Goal: Task Accomplishment & Management: Use online tool/utility

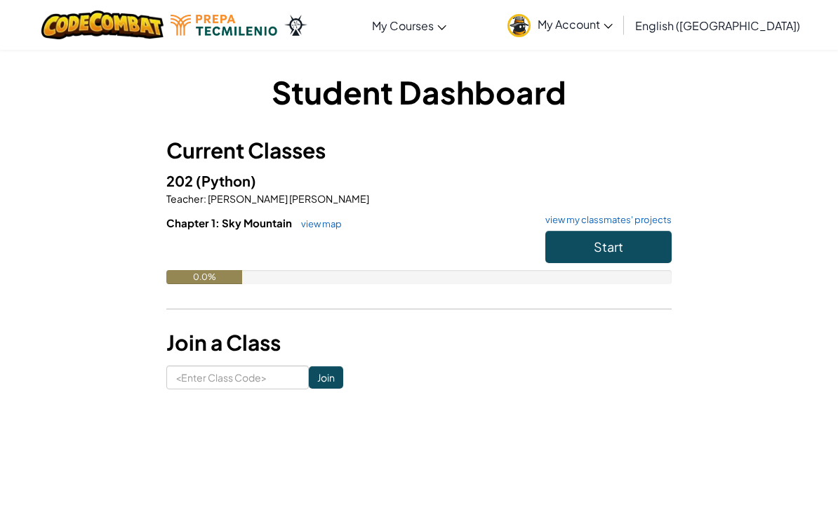
click at [612, 243] on span "Start" at bounding box center [608, 247] width 29 height 16
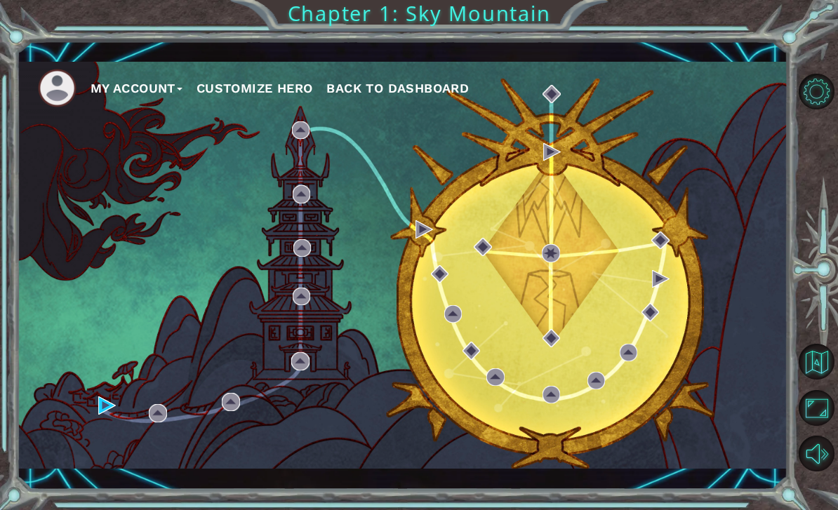
click at [91, 94] on button "My Account" at bounding box center [137, 88] width 92 height 21
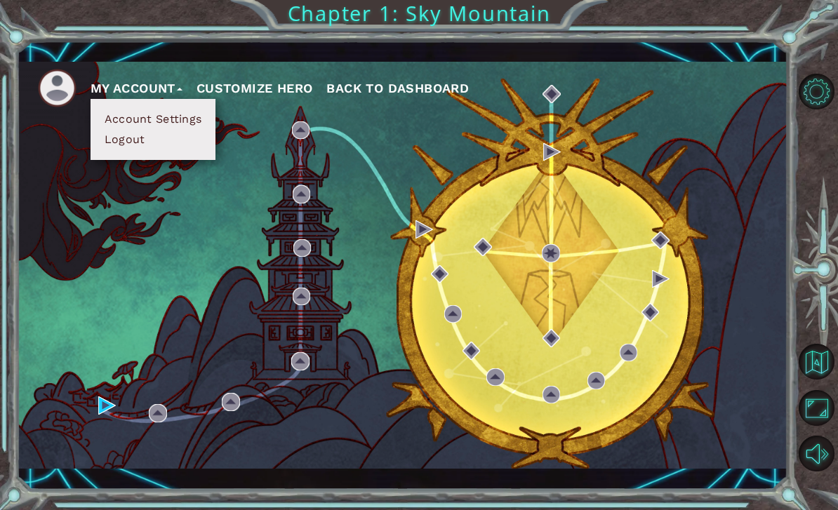
click at [91, 262] on div "My Account Account Settings Logout Customize Hero Back to Dashboard" at bounding box center [403, 265] width 772 height 407
click at [101, 263] on div "My Account Account Settings Logout Customize Hero Back to Dashboard" at bounding box center [403, 265] width 772 height 407
click at [93, 266] on div "My Account Account Settings Logout Customize Hero Back to Dashboard" at bounding box center [403, 265] width 772 height 407
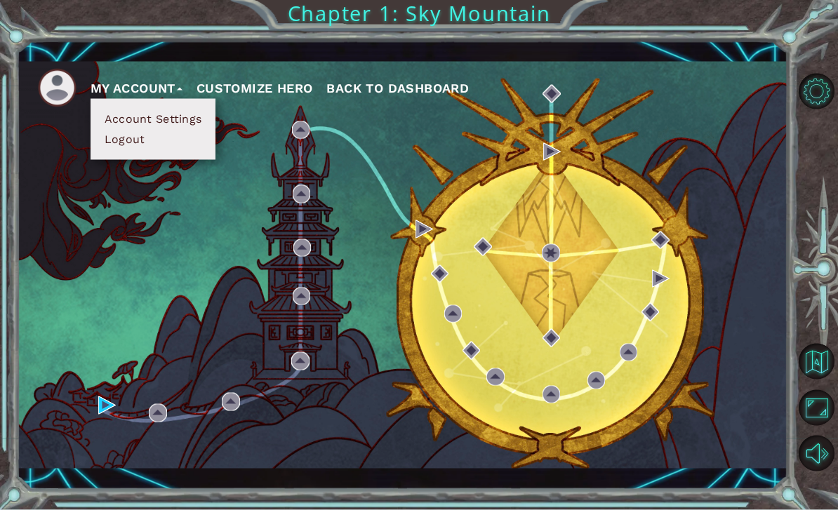
scroll to position [34, 0]
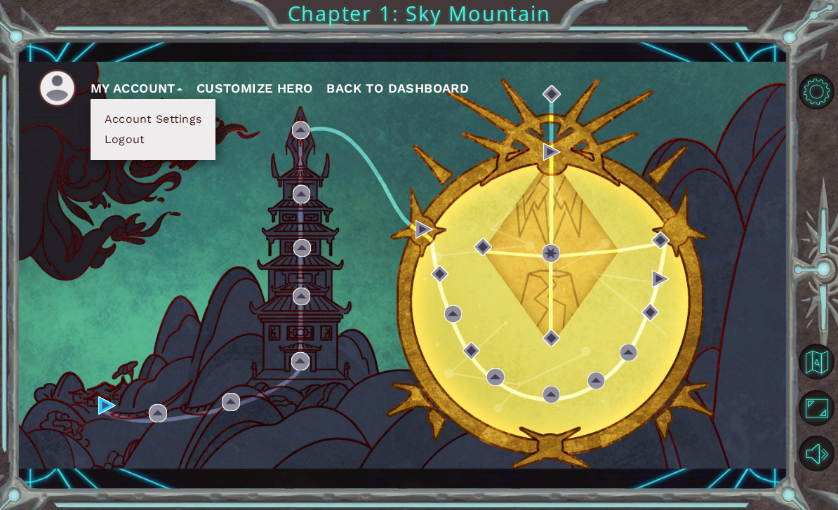
click at [94, 285] on div "My Account Account Settings Logout Customize Hero Back to Dashboard" at bounding box center [403, 265] width 772 height 407
click at [109, 86] on button "My Account" at bounding box center [137, 88] width 92 height 21
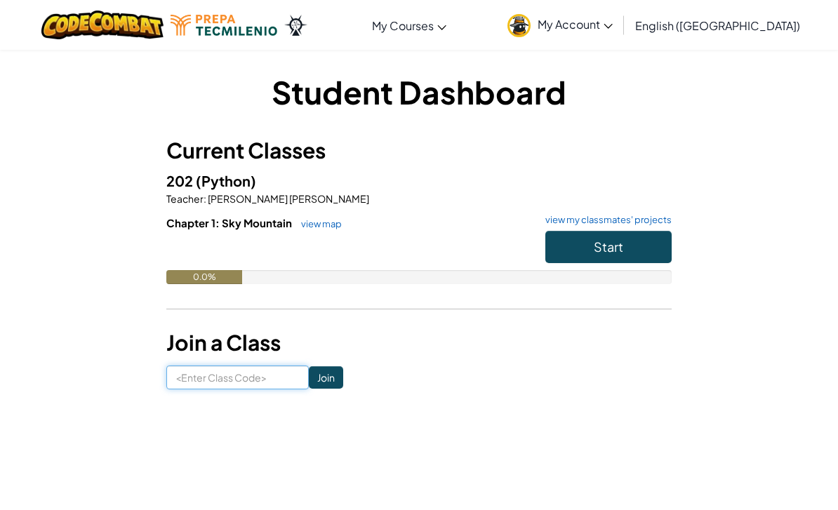
click at [206, 383] on input at bounding box center [237, 378] width 143 height 24
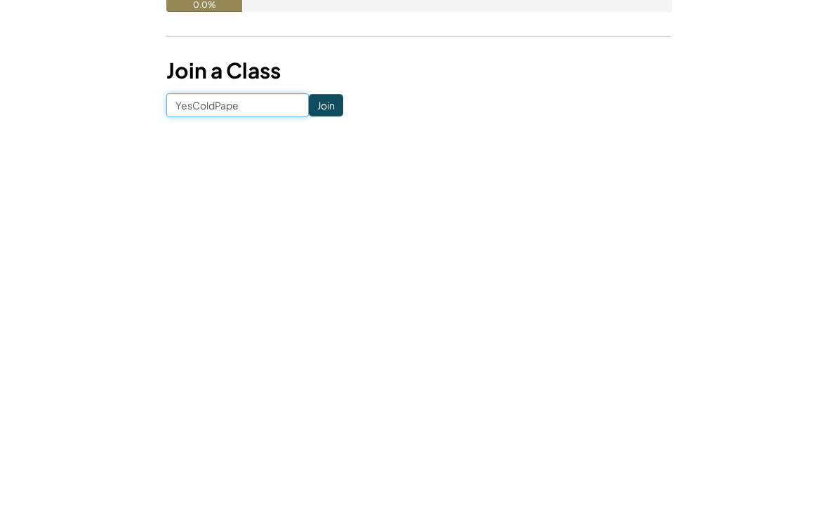
type input "YesColdPaper"
click at [310, 367] on input "Join" at bounding box center [326, 378] width 34 height 22
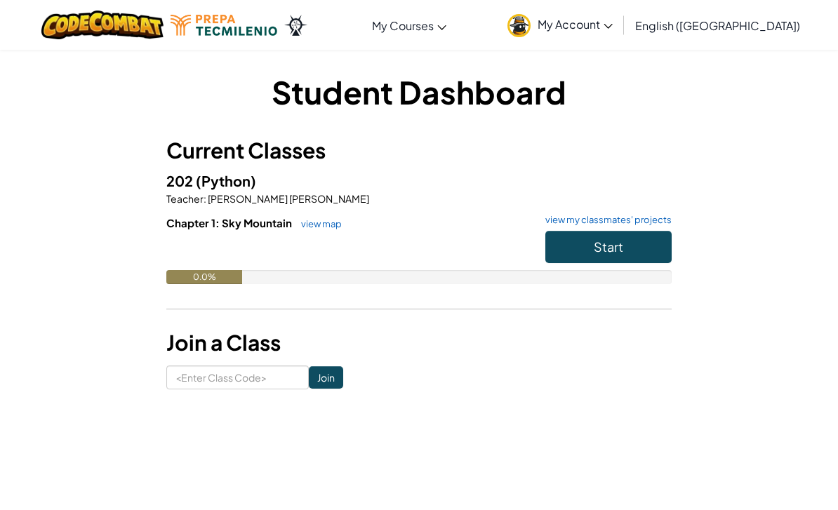
click at [569, 249] on button "Start" at bounding box center [609, 247] width 126 height 32
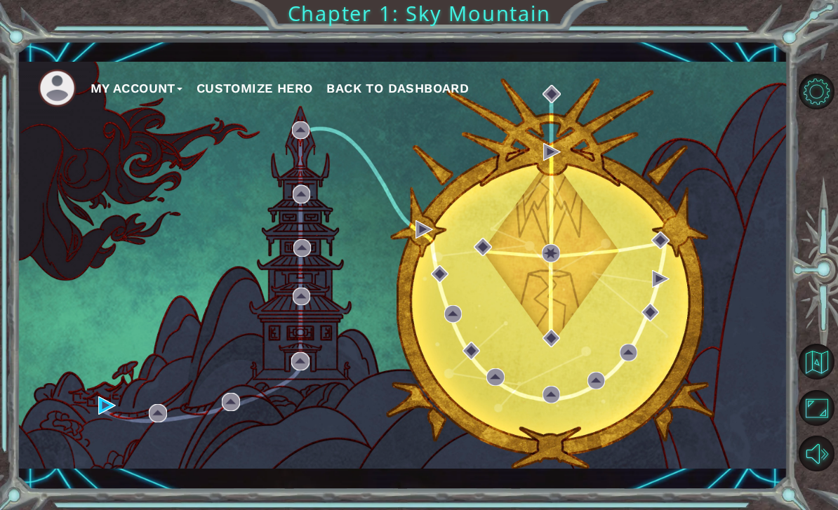
click at [92, 404] on div "My Account Customize Hero Back to Dashboard" at bounding box center [403, 265] width 772 height 407
click at [96, 430] on div "My Account Customize Hero Back to Dashboard" at bounding box center [403, 265] width 772 height 407
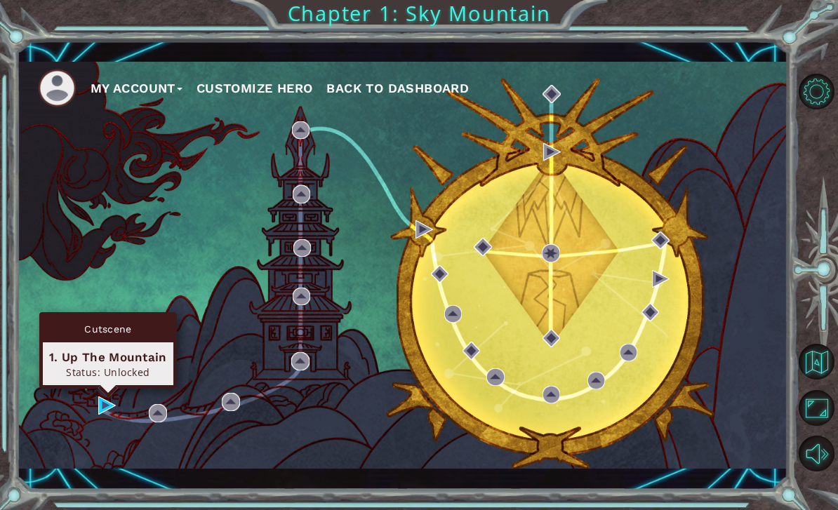
click at [77, 360] on div "1. Up The Mountain" at bounding box center [108, 357] width 118 height 17
click at [72, 333] on div "Cutscene" at bounding box center [108, 329] width 131 height 27
click at [87, 342] on div "Cutscene" at bounding box center [108, 329] width 131 height 27
click at [91, 360] on div "1. Up The Mountain" at bounding box center [108, 357] width 118 height 17
click at [104, 397] on img at bounding box center [107, 406] width 18 height 18
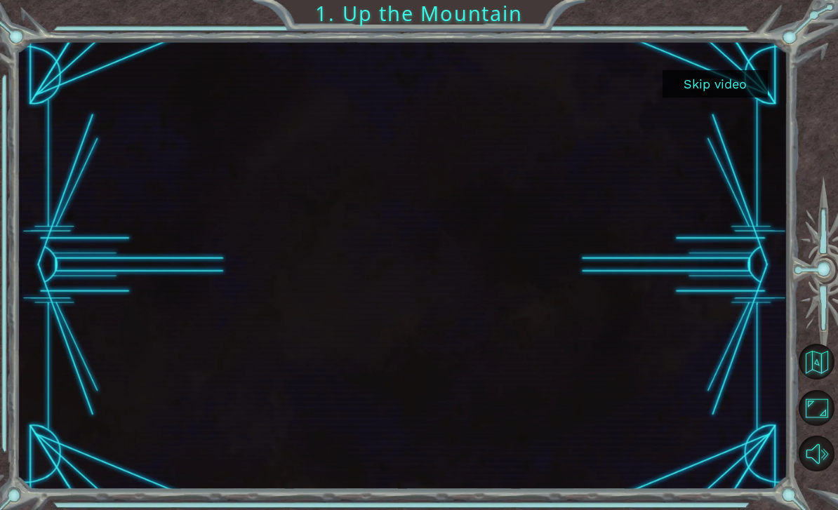
click at [734, 92] on button "Skip video" at bounding box center [715, 83] width 105 height 27
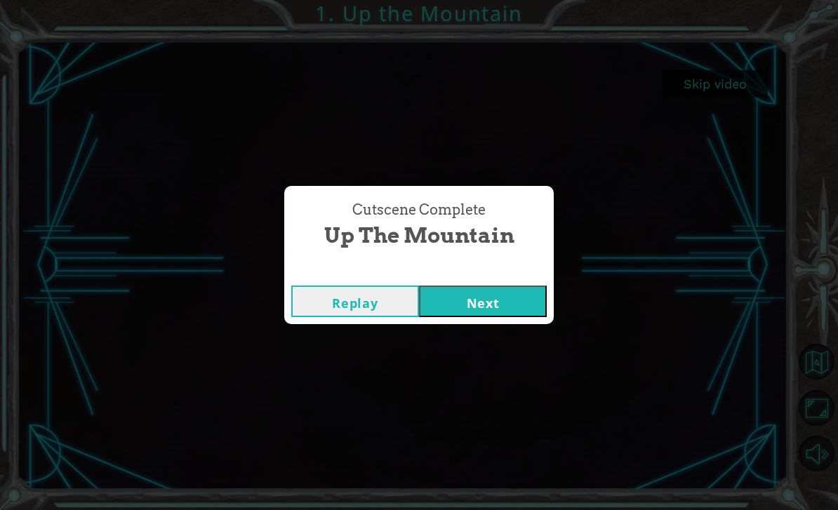
click at [526, 297] on button "Next" at bounding box center [483, 302] width 128 height 32
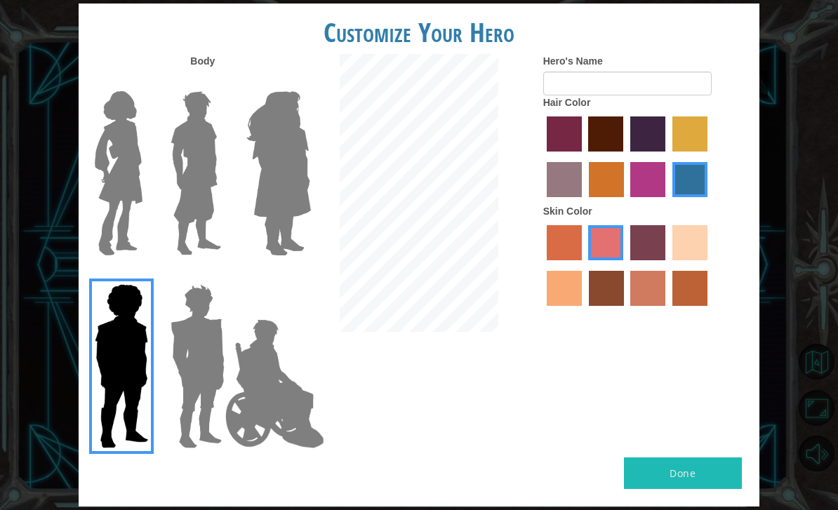
click at [103, 204] on img at bounding box center [118, 174] width 59 height 176
click at [144, 82] on input "Hero Connie" at bounding box center [144, 82] width 0 height 0
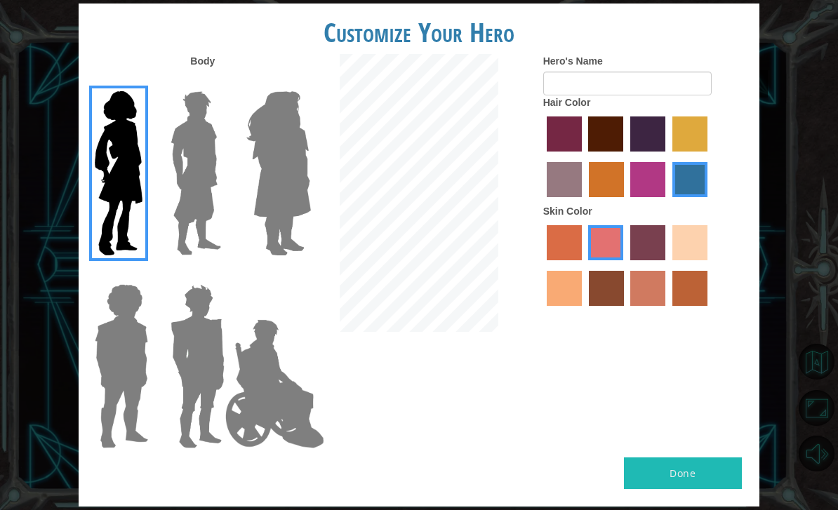
click at [263, 191] on img at bounding box center [279, 174] width 77 height 176
click at [295, 82] on input "Hero Amethyst" at bounding box center [295, 82] width 0 height 0
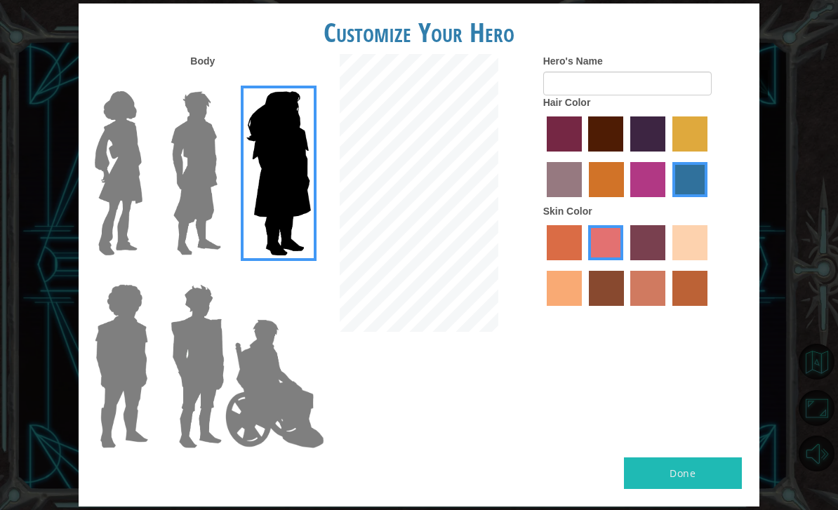
click at [146, 155] on img at bounding box center [118, 174] width 59 height 176
click at [144, 82] on input "Hero Connie" at bounding box center [144, 82] width 0 height 0
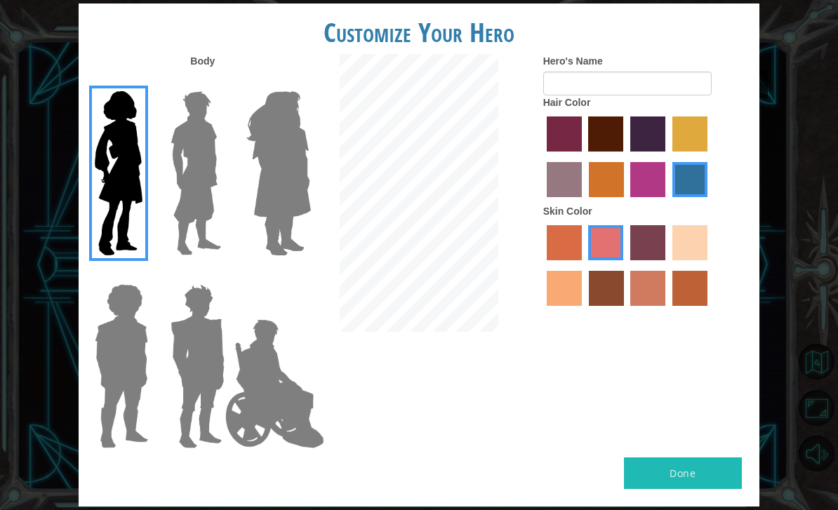
click at [673, 261] on label "sandy beach skin color" at bounding box center [690, 242] width 35 height 35
click at [668, 265] on input "sandy beach skin color" at bounding box center [668, 265] width 0 height 0
radio input "true"
click at [582, 306] on label "tacao skin color" at bounding box center [564, 288] width 35 height 35
click at [710, 265] on input "tacao skin color" at bounding box center [710, 265] width 0 height 0
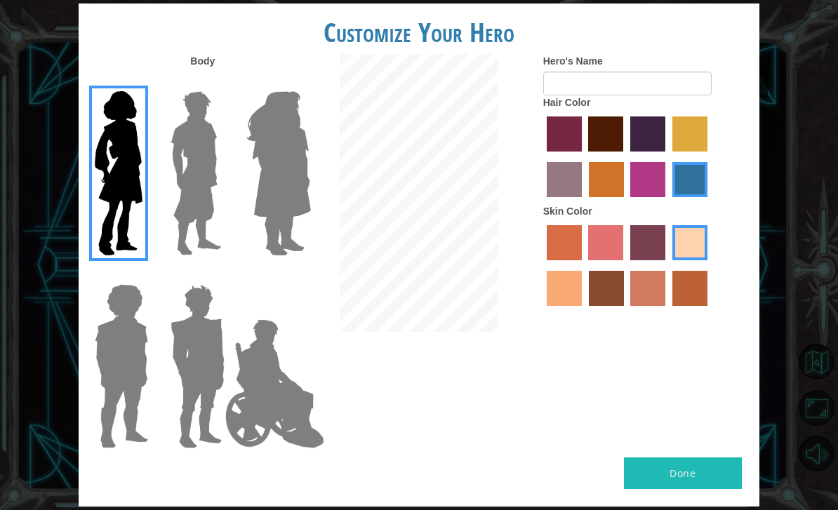
radio input "true"
click at [673, 261] on label "sandy beach skin color" at bounding box center [690, 242] width 35 height 35
click at [668, 265] on input "sandy beach skin color" at bounding box center [668, 265] width 0 height 0
radio input "true"
click at [684, 94] on input "Hero's Name" at bounding box center [627, 84] width 169 height 24
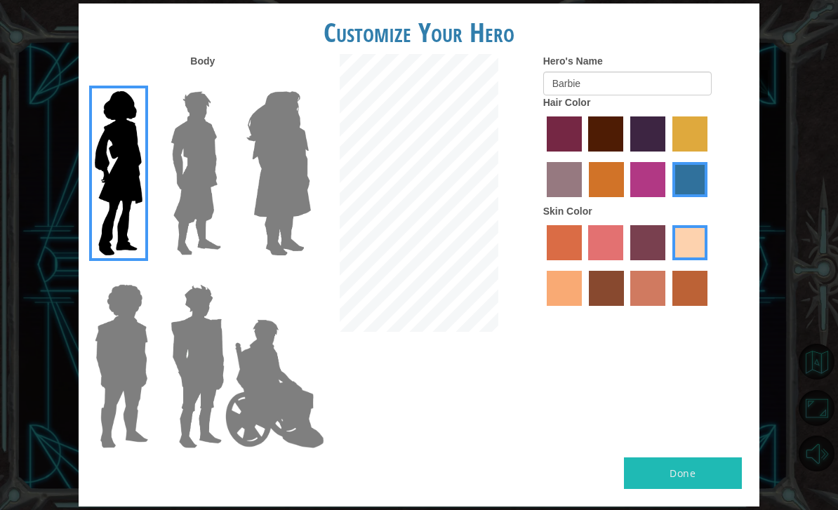
click at [725, 54] on div "Customize Your Hero" at bounding box center [419, 29] width 681 height 51
click at [666, 95] on input "Barbie" at bounding box center [627, 84] width 169 height 24
type input "Barbie Ortega"
click at [704, 73] on form "Hero's Name Barbie Ortega" at bounding box center [646, 74] width 206 height 41
click at [700, 463] on button "Done" at bounding box center [683, 474] width 118 height 32
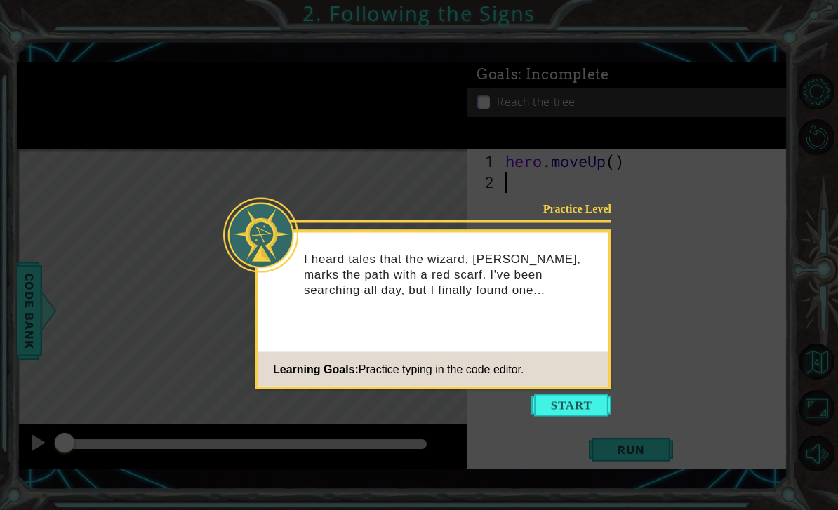
click at [593, 411] on button "Start" at bounding box center [572, 406] width 80 height 22
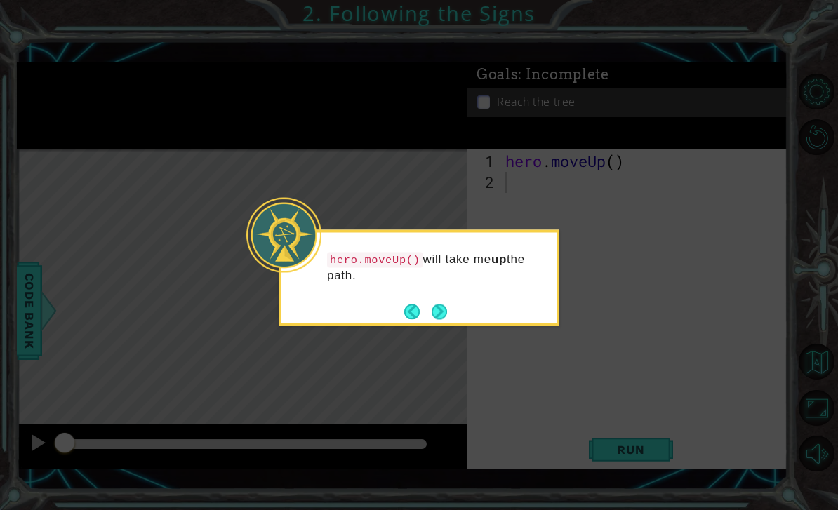
click at [442, 315] on button "Next" at bounding box center [439, 311] width 15 height 15
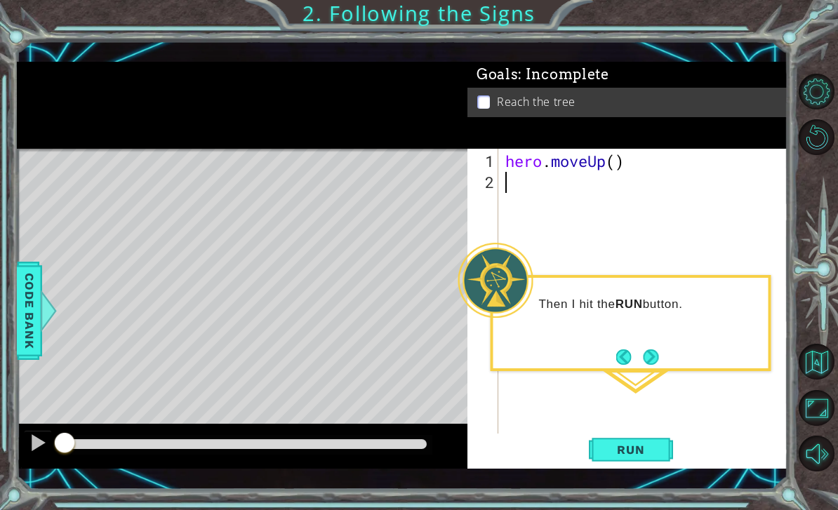
click at [654, 350] on button "Next" at bounding box center [650, 357] width 15 height 15
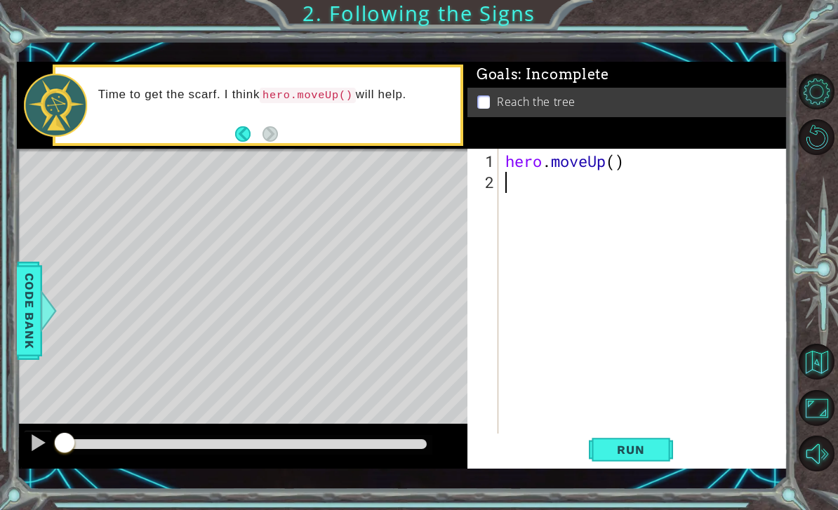
click at [239, 138] on button "Back" at bounding box center [248, 133] width 27 height 15
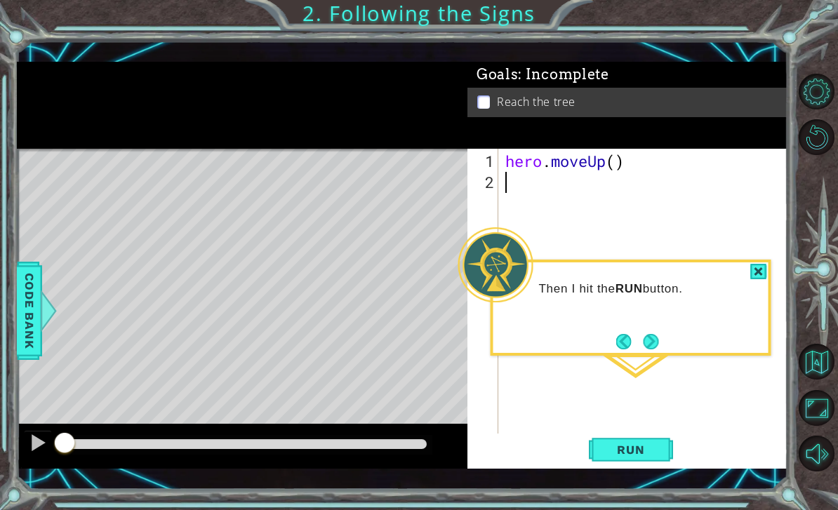
click at [656, 336] on button "Next" at bounding box center [651, 342] width 16 height 16
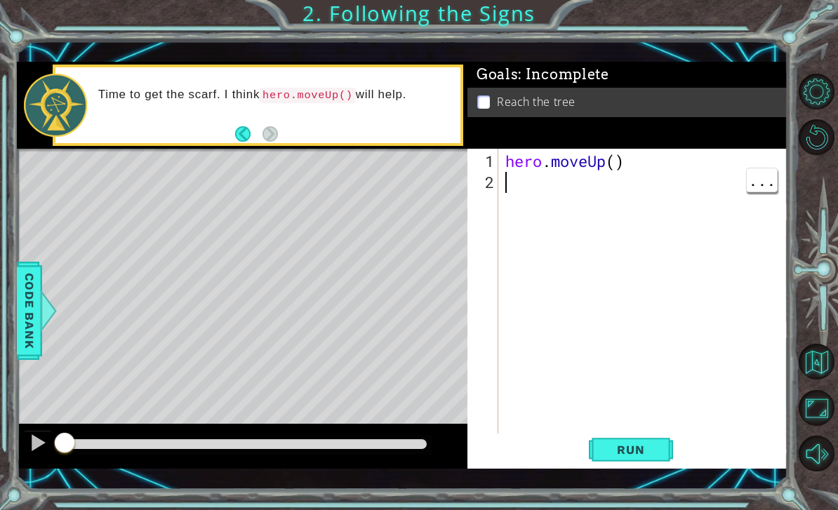
click at [558, 185] on div "hero . moveUp ( )" at bounding box center [647, 319] width 289 height 337
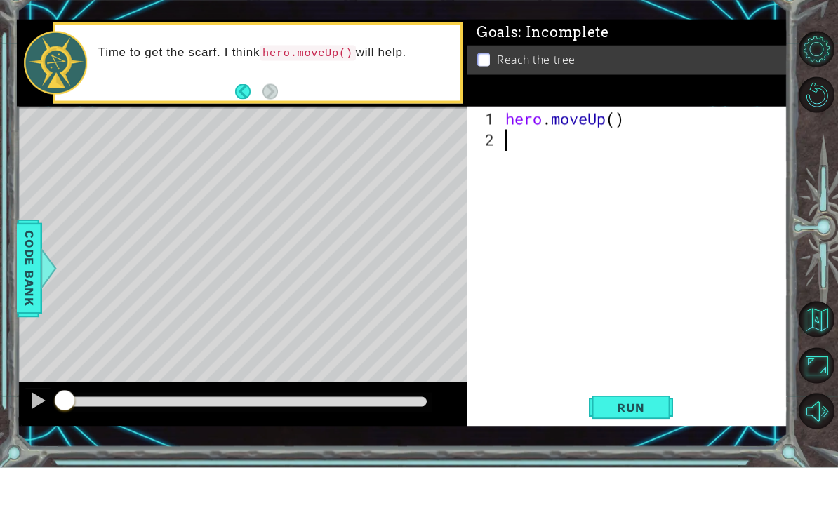
type textarea "hero.moveUp()"
click at [661, 151] on div "hero . moveUp ( )" at bounding box center [647, 319] width 289 height 337
click at [691, 159] on div "hero . moveUp ( )" at bounding box center [647, 319] width 289 height 337
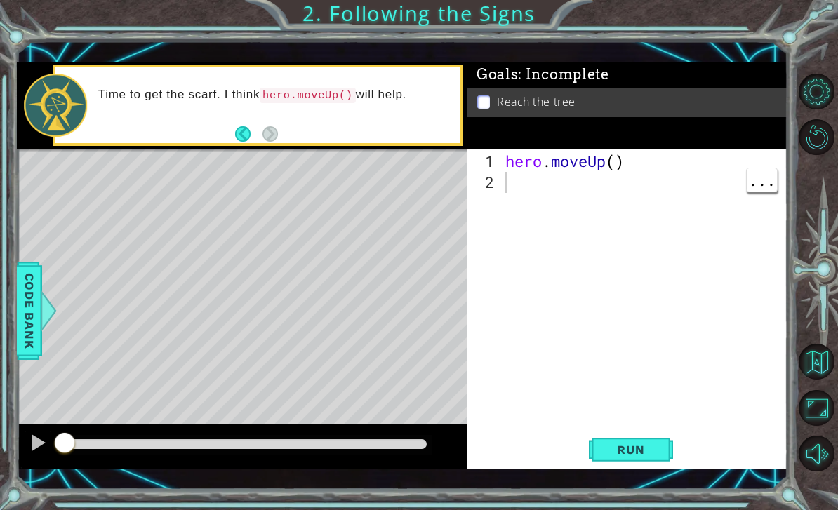
click at [650, 442] on button "Run" at bounding box center [631, 450] width 84 height 32
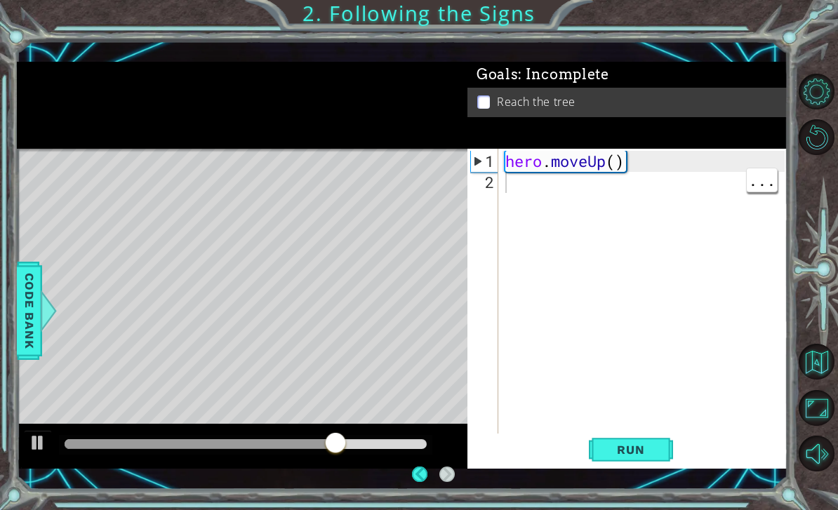
scroll to position [45, 0]
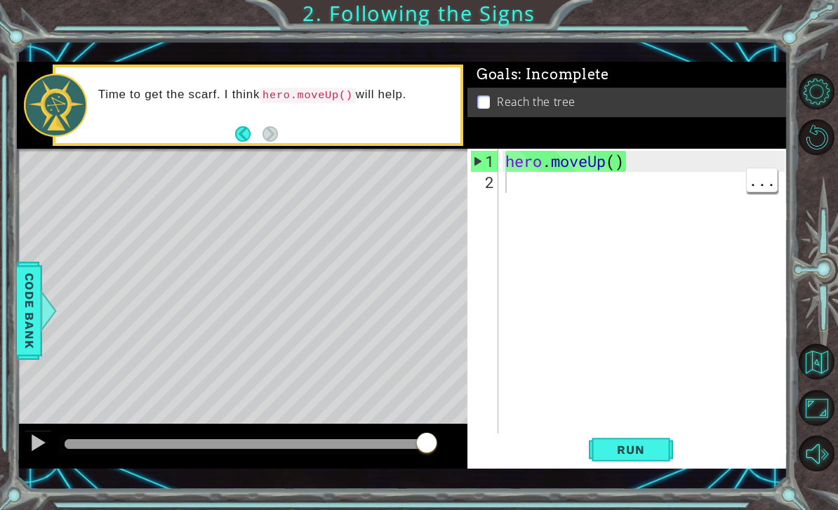
type textarea "hero.moveUp()"
click at [612, 155] on div "hero . moveUp ( )" at bounding box center [647, 319] width 289 height 337
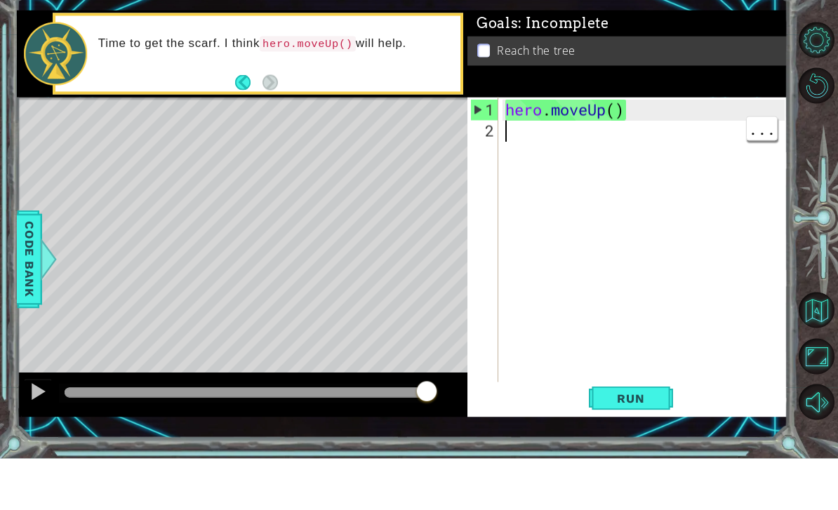
click at [648, 151] on div "hero . moveUp ( )" at bounding box center [647, 319] width 289 height 337
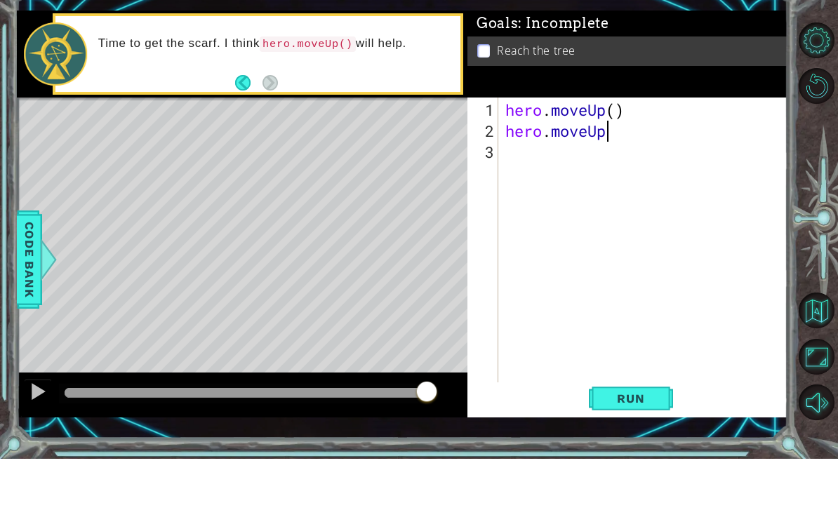
scroll to position [0, 4]
type textarea "hero.moveUp()"
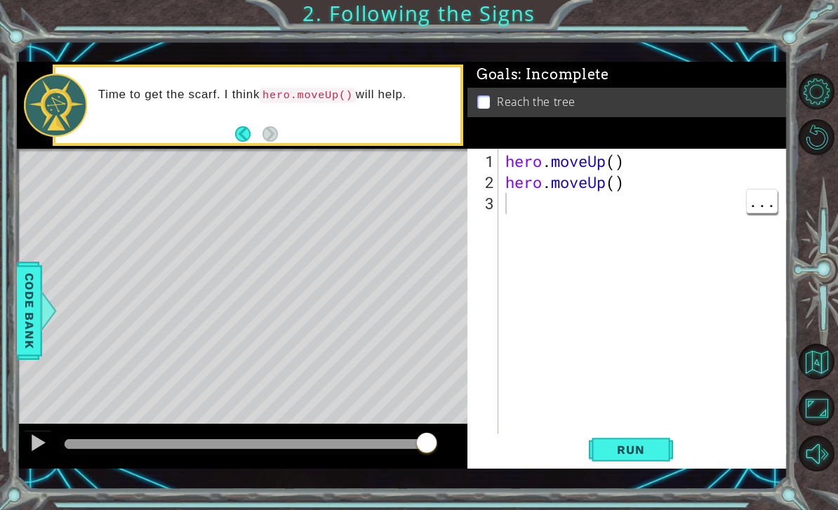
click at [636, 456] on span "Run" at bounding box center [630, 450] width 55 height 14
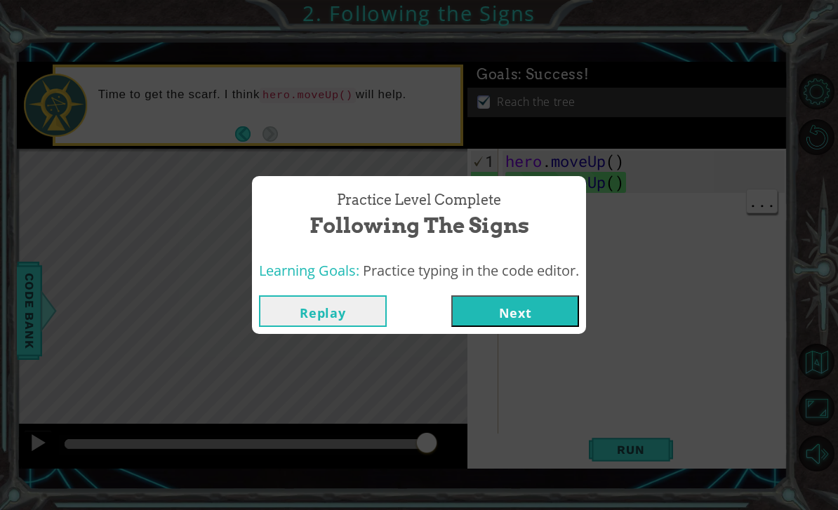
click at [553, 315] on button "Next" at bounding box center [516, 312] width 128 height 32
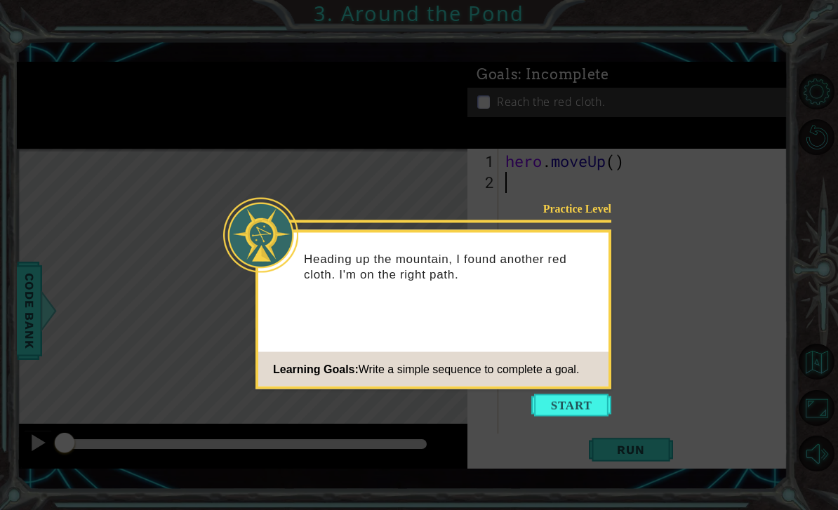
click at [584, 416] on button "Start" at bounding box center [572, 406] width 80 height 22
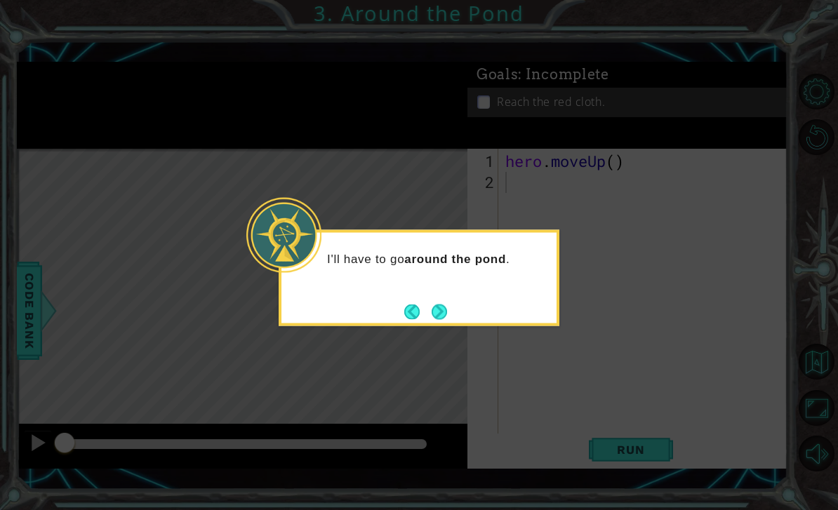
click at [448, 311] on button "Next" at bounding box center [440, 312] width 16 height 16
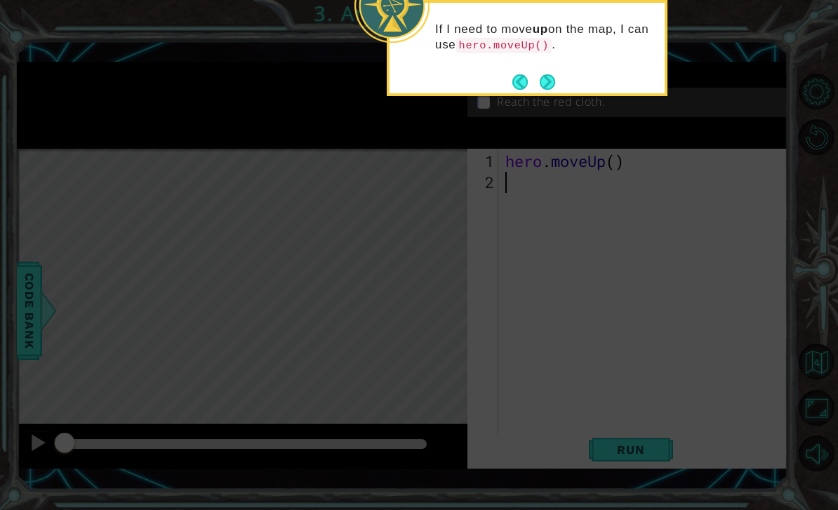
click at [554, 81] on button "Next" at bounding box center [548, 82] width 16 height 16
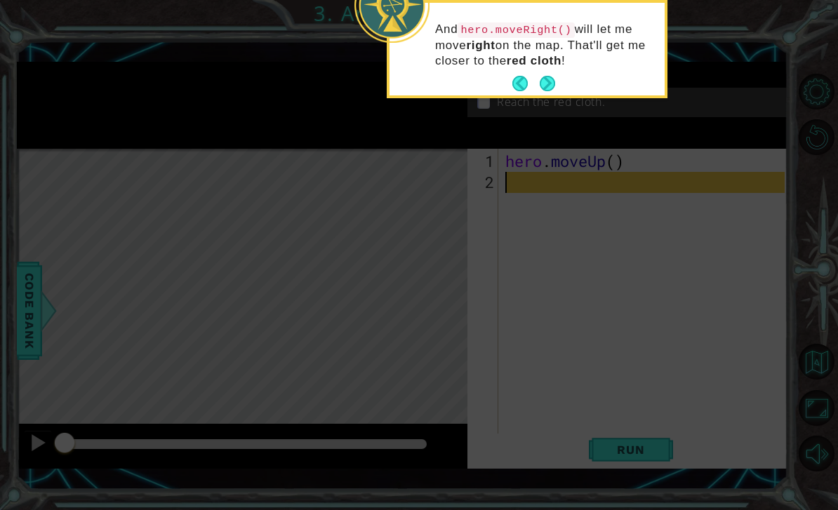
click at [551, 90] on button "Next" at bounding box center [548, 84] width 16 height 16
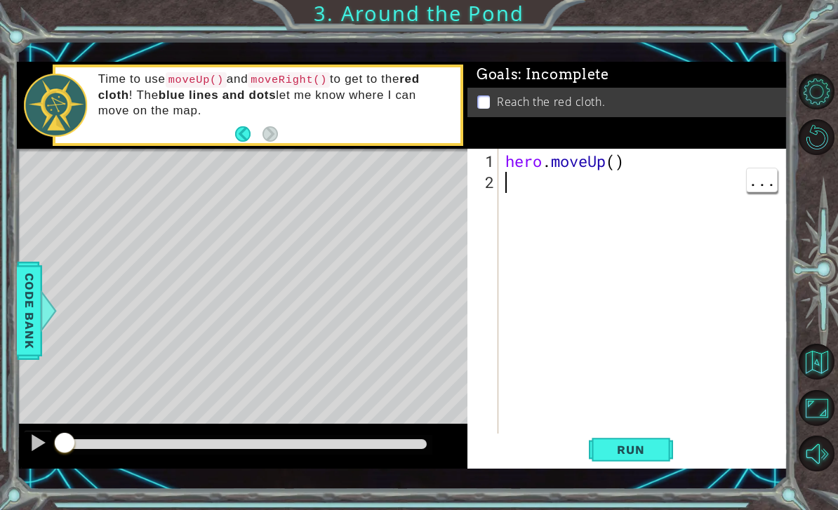
click at [548, 198] on div "hero . moveUp ( )" at bounding box center [647, 319] width 289 height 337
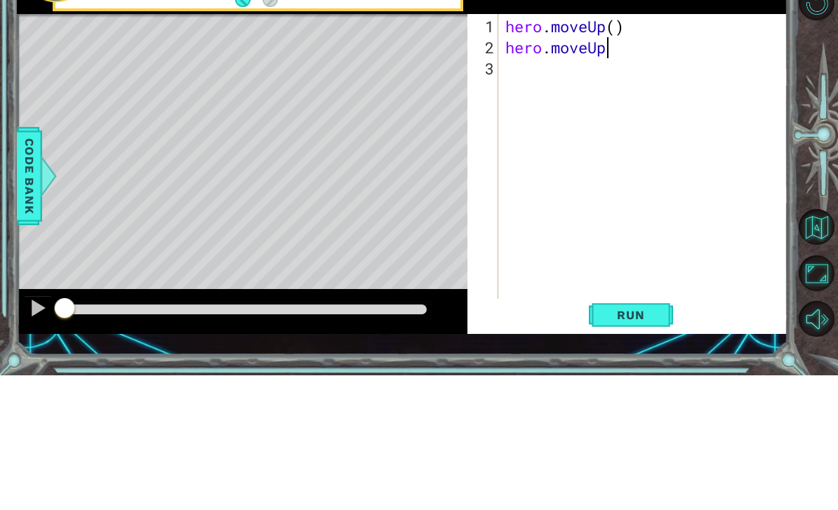
scroll to position [0, 4]
type textarea "hero.moveUp()"
click at [635, 151] on div "hero . moveUp ( ) hero . moveUp ( )" at bounding box center [647, 319] width 289 height 337
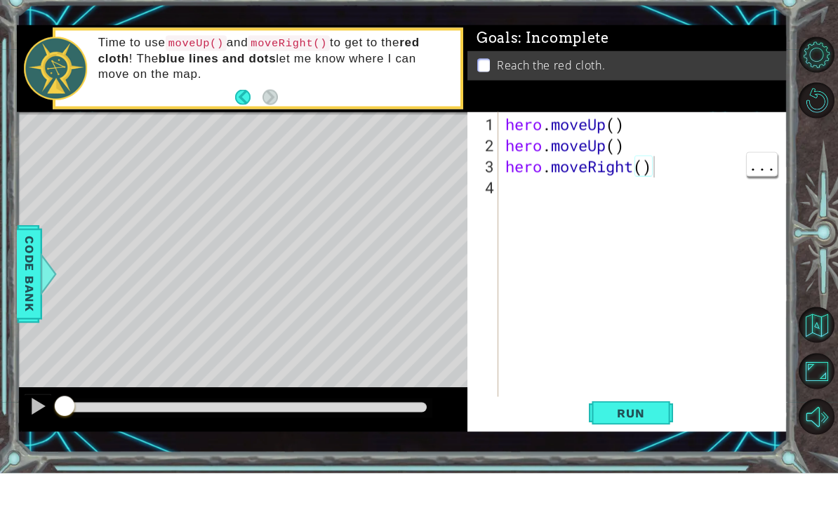
scroll to position [37, 0]
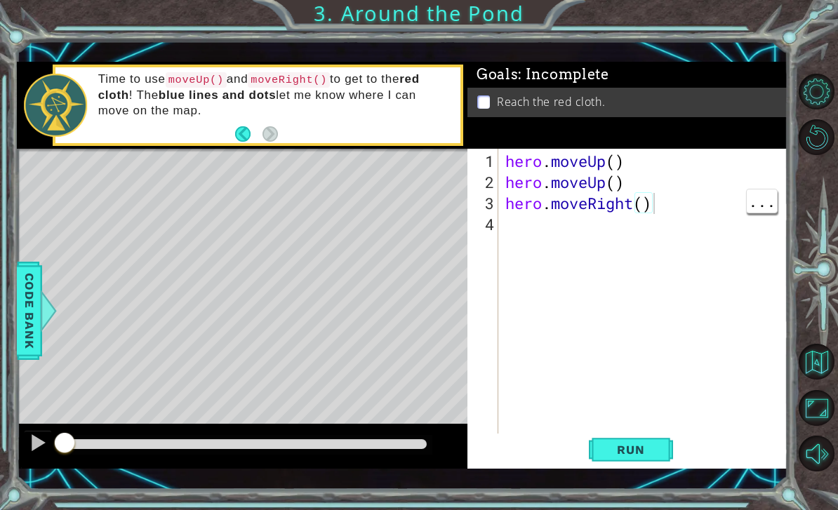
type textarea "hero.moveRight()"
click at [643, 446] on span "Run" at bounding box center [630, 450] width 55 height 14
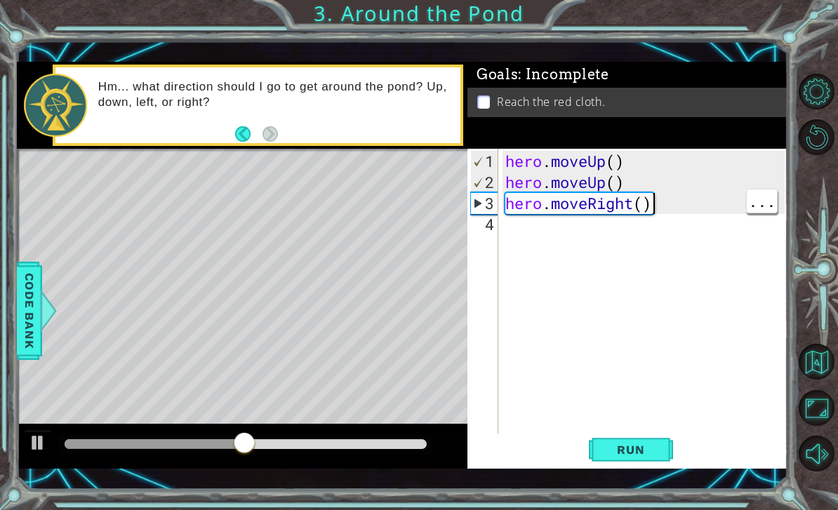
click at [632, 455] on span "Run" at bounding box center [630, 450] width 55 height 14
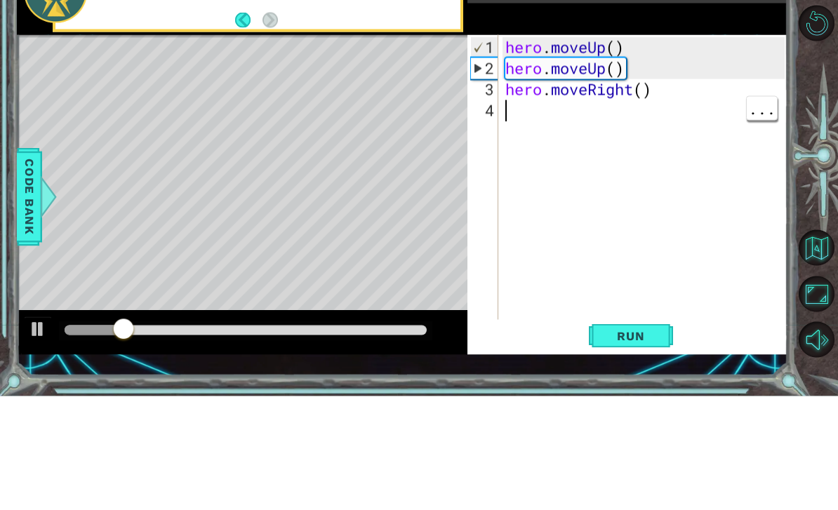
scroll to position [0, 0]
click at [600, 151] on div "hero . moveUp ( ) hero . moveUp ( ) hero . moveRight ( )" at bounding box center [647, 319] width 289 height 337
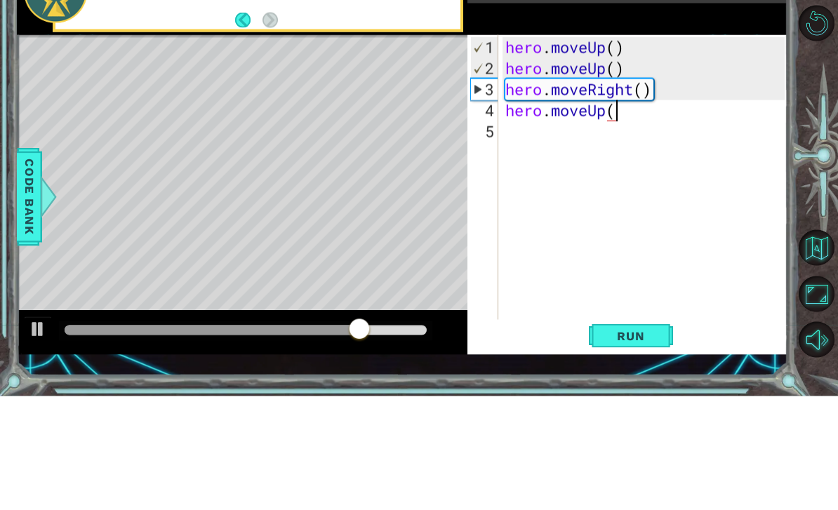
scroll to position [0, 4]
type textarea "hero.moveUp()"
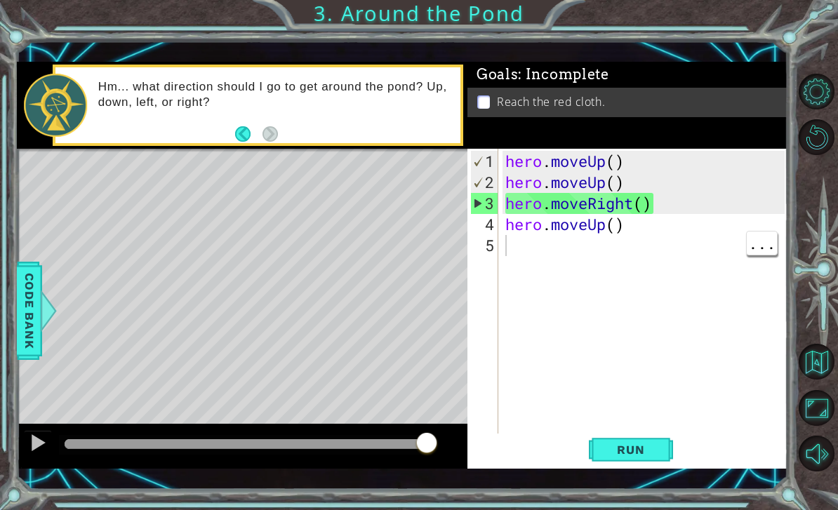
click at [643, 454] on span "Run" at bounding box center [630, 450] width 55 height 14
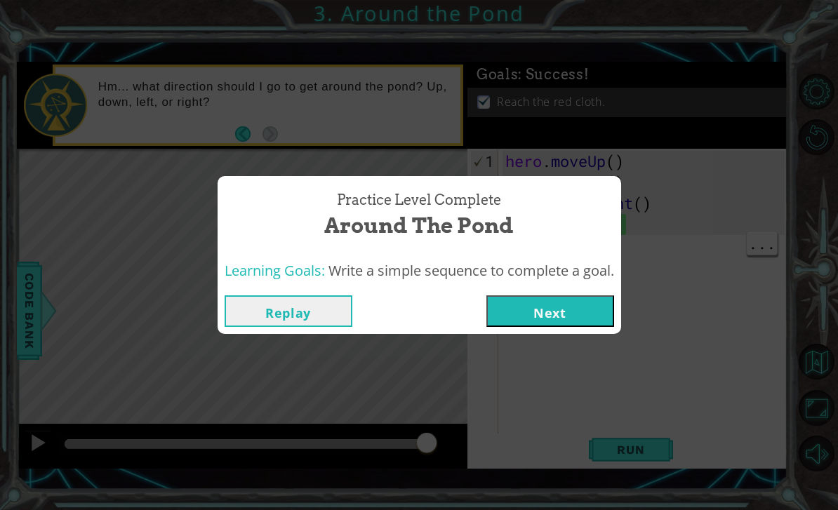
click at [566, 309] on button "Next" at bounding box center [551, 312] width 128 height 32
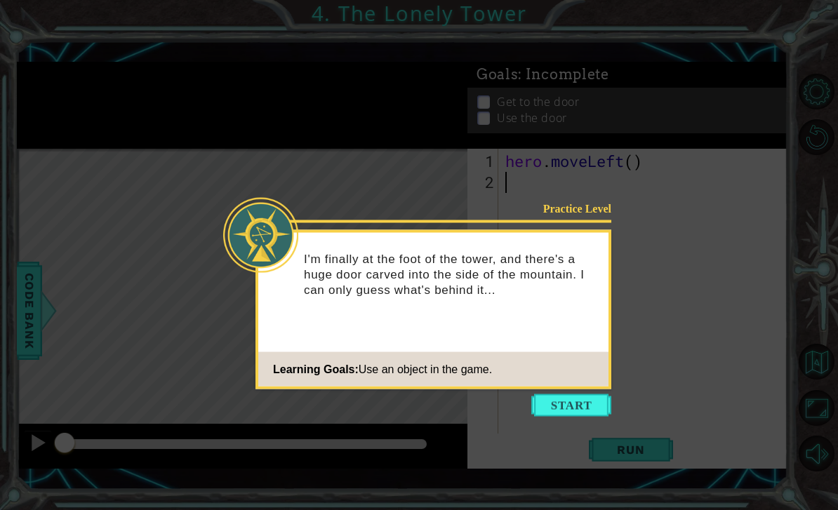
click at [587, 415] on button "Start" at bounding box center [572, 406] width 80 height 22
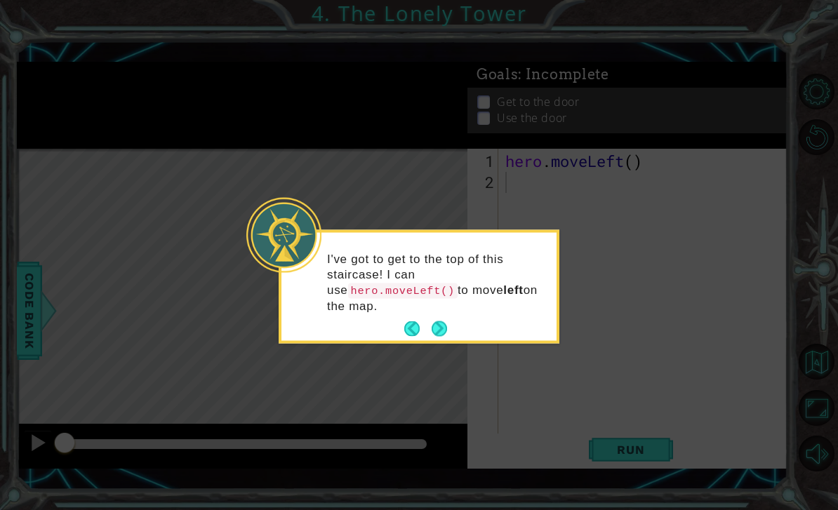
click at [447, 330] on button "Next" at bounding box center [439, 329] width 15 height 15
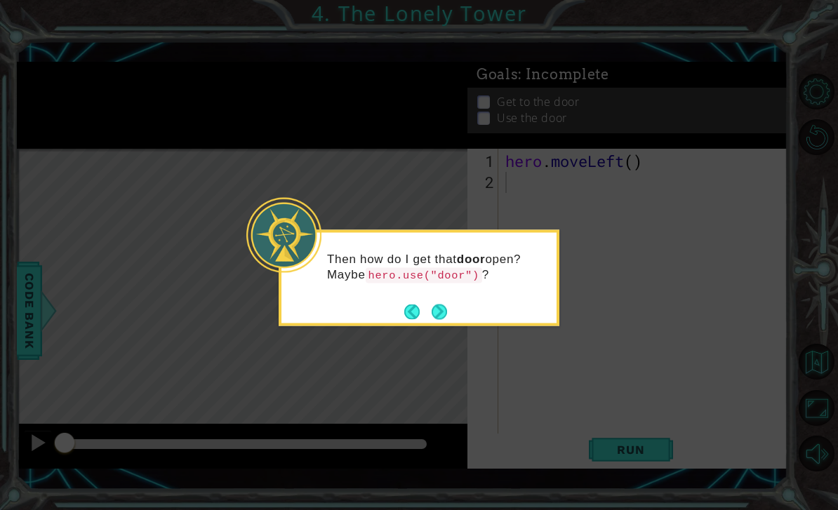
click at [447, 309] on button "Next" at bounding box center [439, 311] width 17 height 17
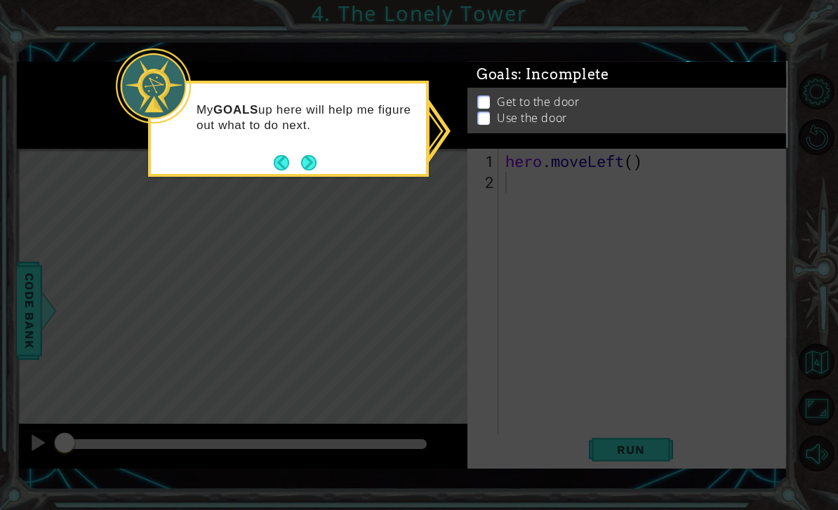
click at [316, 166] on button "Next" at bounding box center [308, 162] width 15 height 15
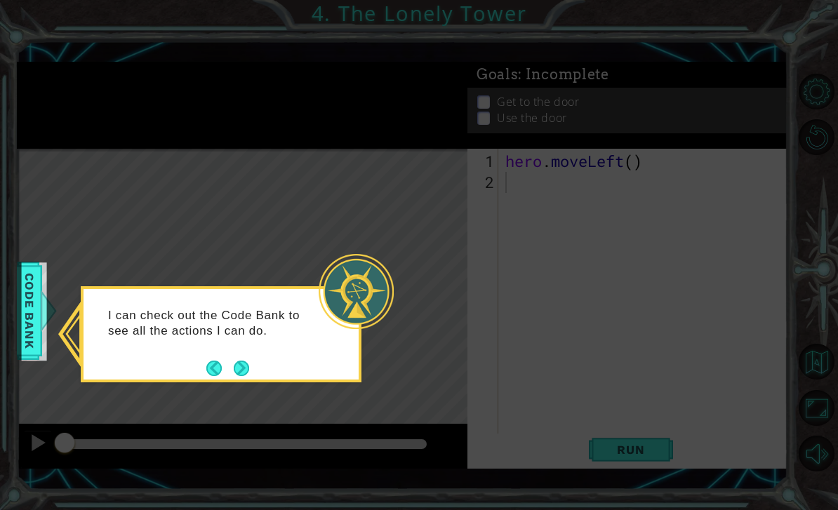
click at [232, 375] on button "Next" at bounding box center [241, 368] width 25 height 25
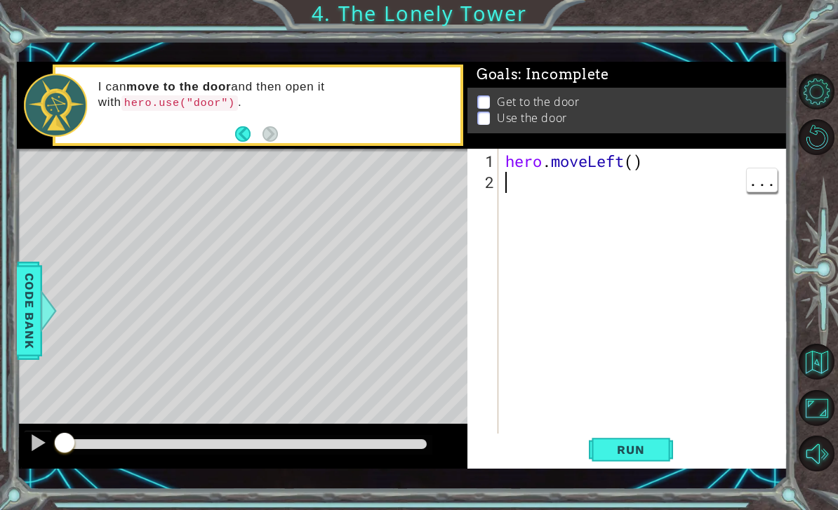
click at [532, 230] on div "hero . moveLeft ( )" at bounding box center [647, 319] width 289 height 337
type textarea "hero.moveLeft()"
click at [654, 452] on span "Run" at bounding box center [630, 450] width 55 height 14
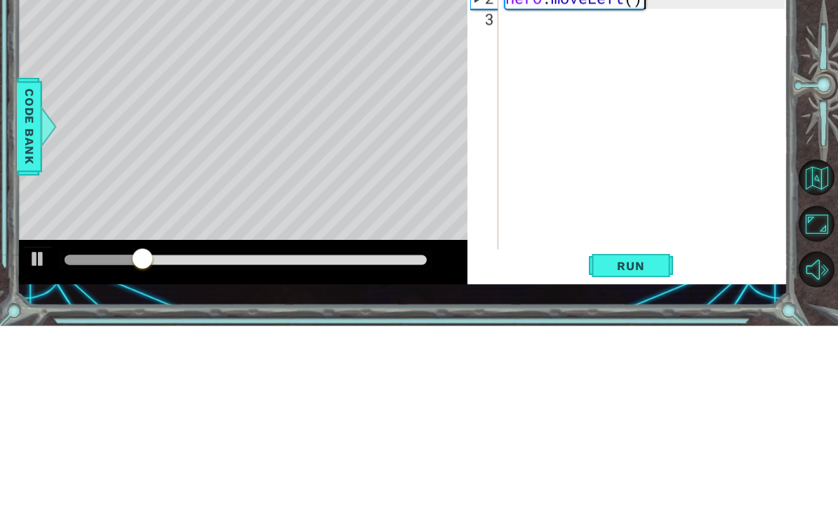
scroll to position [0, 0]
click at [645, 151] on div "hero . moveLeft ( ) hero . moveLeft ( )" at bounding box center [647, 319] width 289 height 337
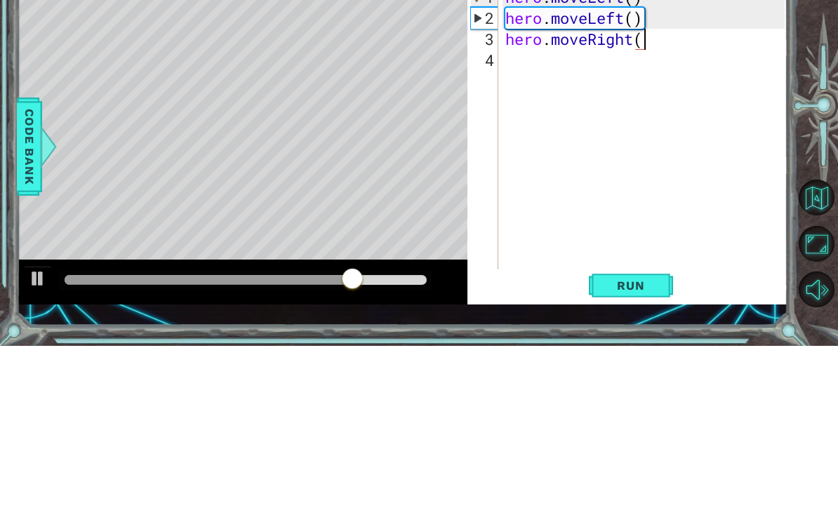
scroll to position [0, 6]
type textarea "hero.moveRight()"
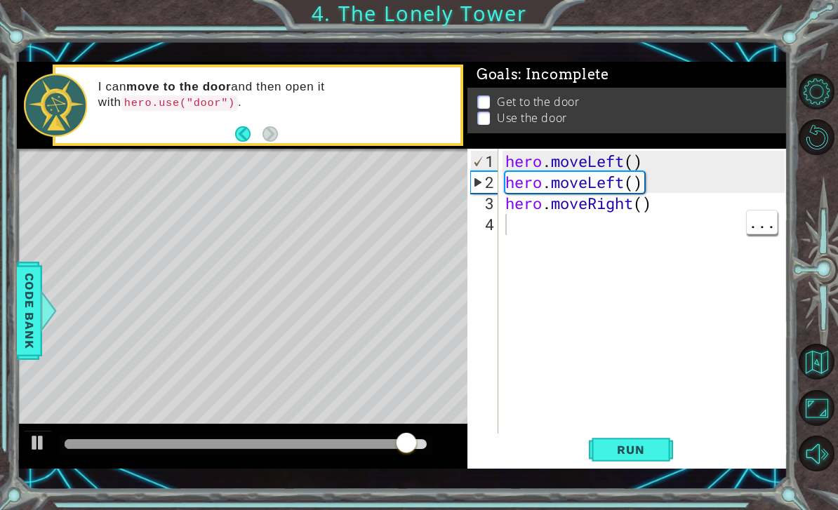
click at [639, 448] on span "Run" at bounding box center [630, 450] width 55 height 14
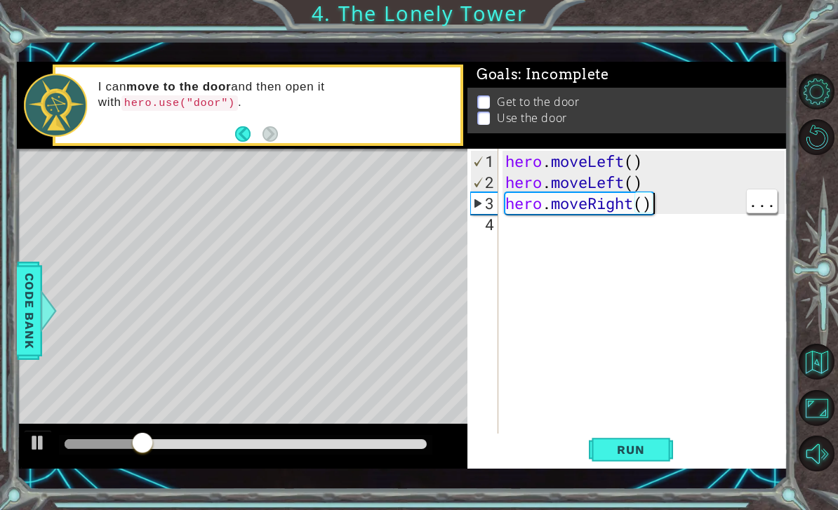
click at [651, 202] on div "hero . moveLeft ( ) hero . moveLeft ( ) hero . moveRight ( )" at bounding box center [647, 319] width 289 height 337
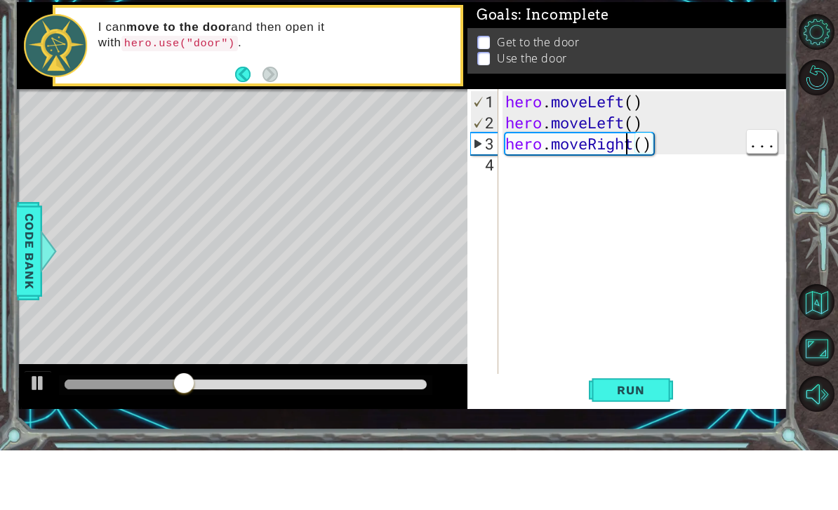
click at [626, 151] on div "hero . moveLeft ( ) hero . moveLeft ( ) hero . moveRight ( )" at bounding box center [647, 319] width 289 height 337
click at [635, 151] on div "hero . moveLeft ( ) hero . moveLeft ( ) hero . moveRight ( )" at bounding box center [647, 319] width 289 height 337
type textarea "hero.moveLeft()"
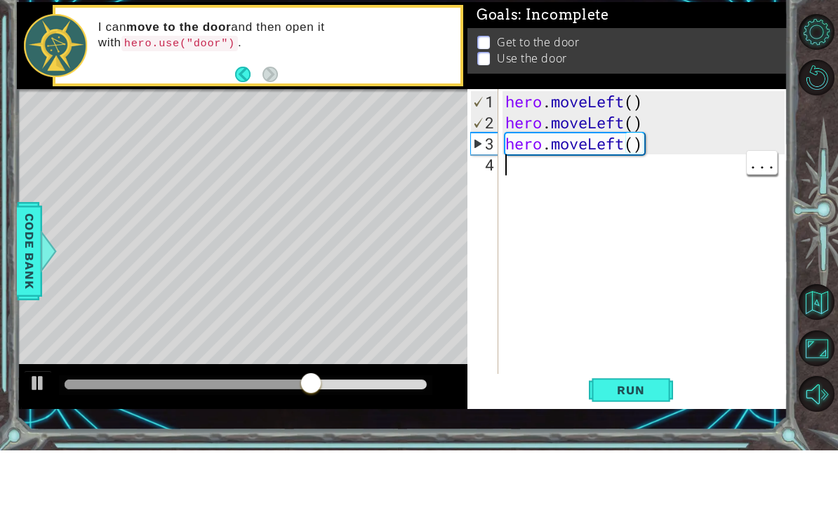
scroll to position [0, 0]
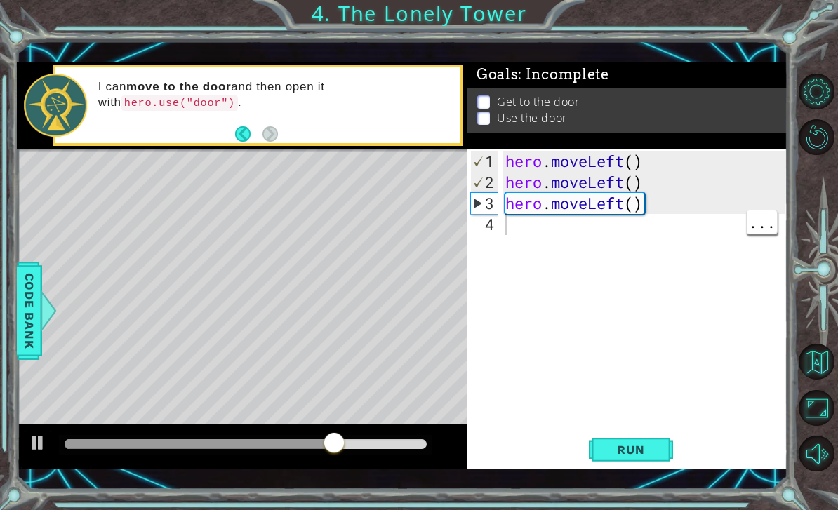
click at [633, 457] on span "Run" at bounding box center [630, 450] width 55 height 14
click at [617, 206] on div "hero . moveLeft ( ) hero . moveLeft ( ) hero . moveLeft ( )" at bounding box center [647, 319] width 289 height 337
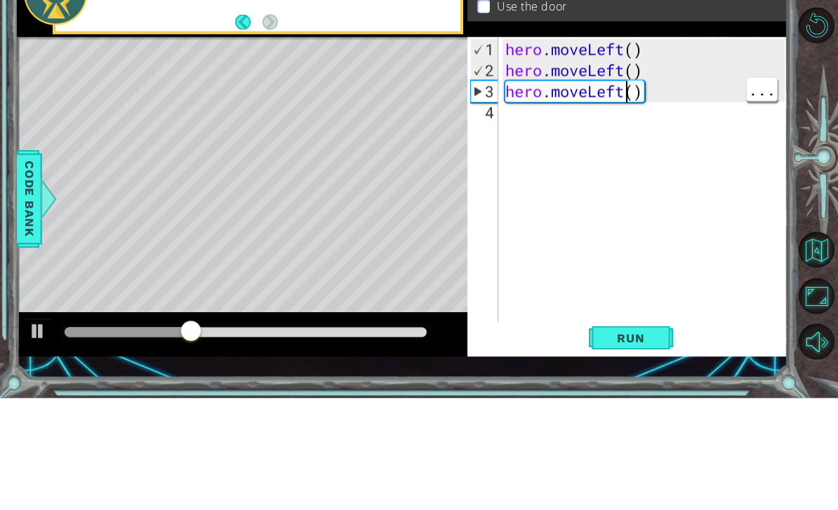
click at [624, 151] on div "hero . moveLeft ( ) hero . moveLeft ( ) hero . moveLeft ( )" at bounding box center [647, 319] width 289 height 337
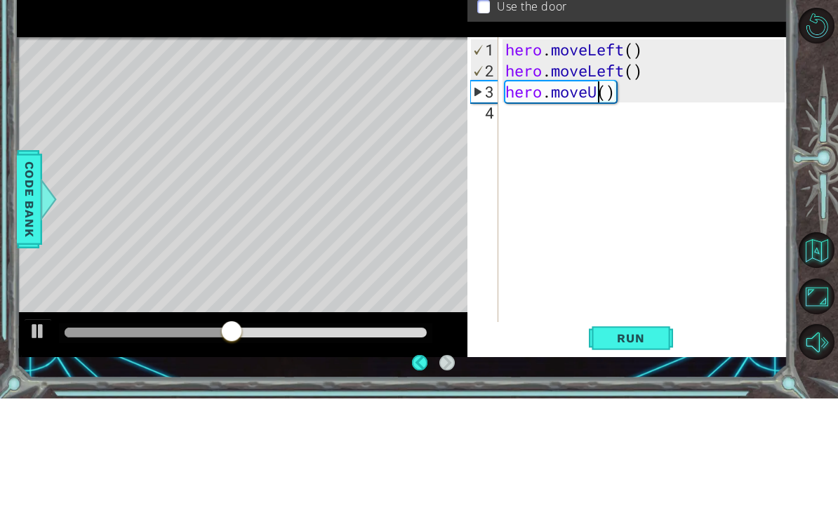
type textarea "hero.moveUp()"
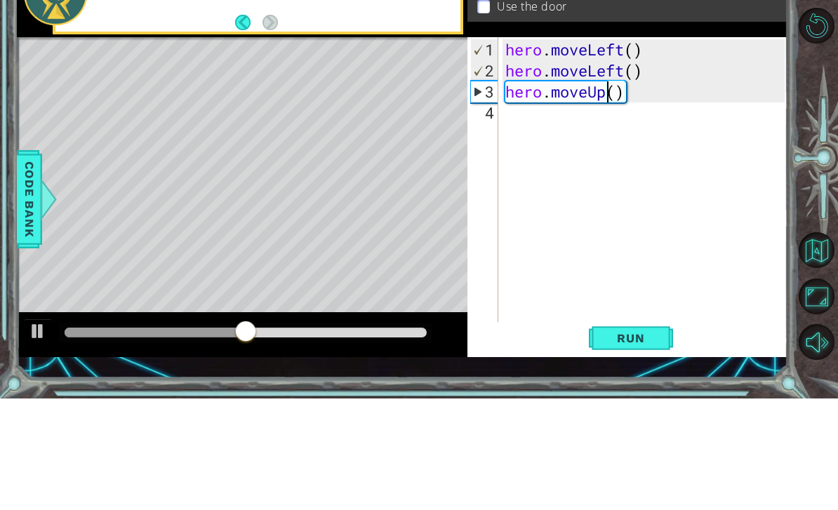
scroll to position [0, 0]
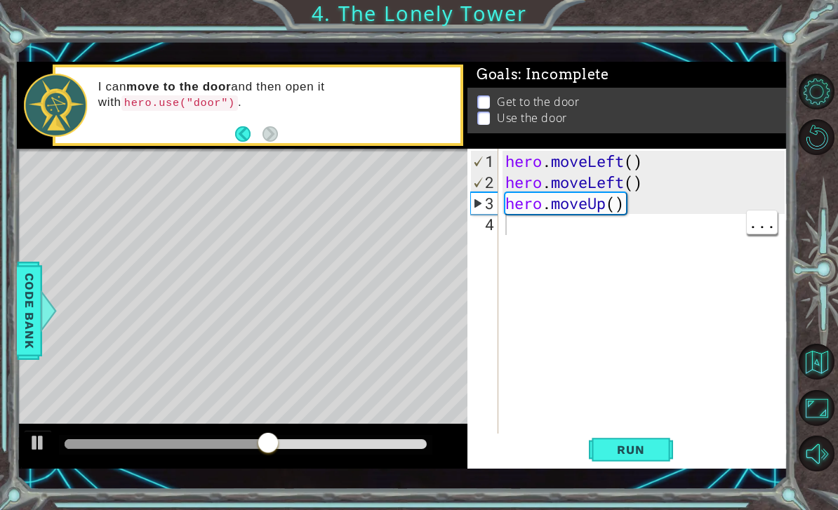
click at [647, 444] on span "Run" at bounding box center [630, 450] width 55 height 14
click at [594, 239] on div "hero . moveLeft ( ) hero . moveLeft ( ) hero . moveUp ( )" at bounding box center [647, 319] width 289 height 337
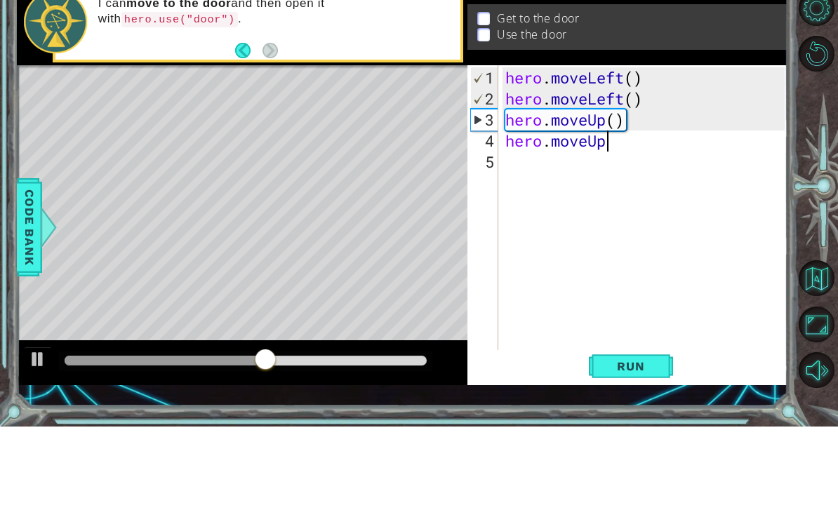
scroll to position [0, 4]
type textarea "hero.moveUp()"
click at [703, 185] on div "hero . moveLeft ( ) hero . moveLeft ( ) hero . moveUp ( ) hero . moveUp ( )" at bounding box center [647, 319] width 289 height 337
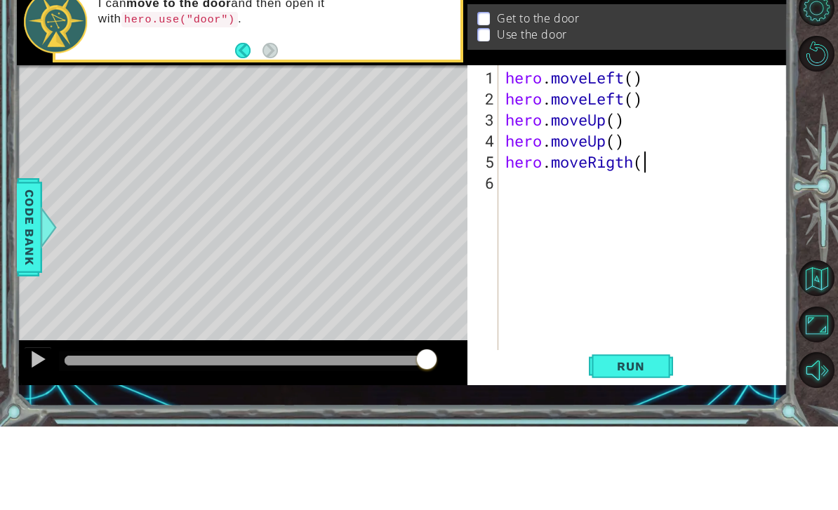
scroll to position [0, 6]
type textarea "hero.moveRigth()"
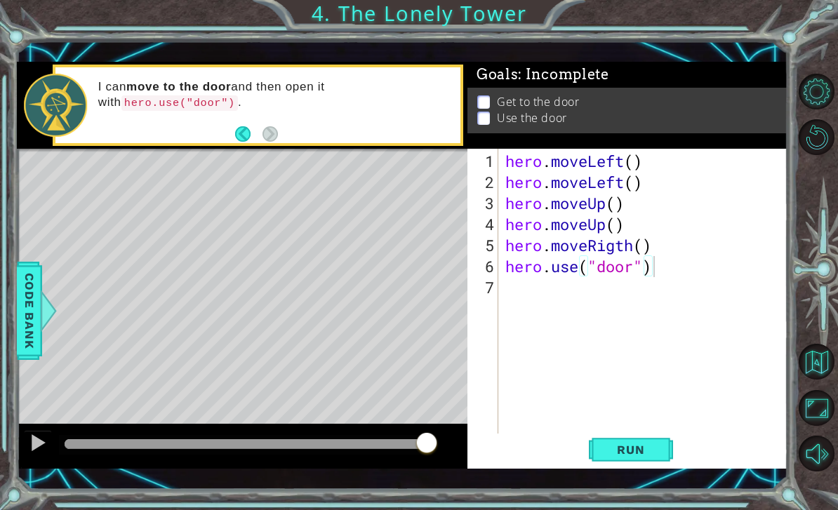
click at [639, 447] on span "Run" at bounding box center [630, 450] width 55 height 14
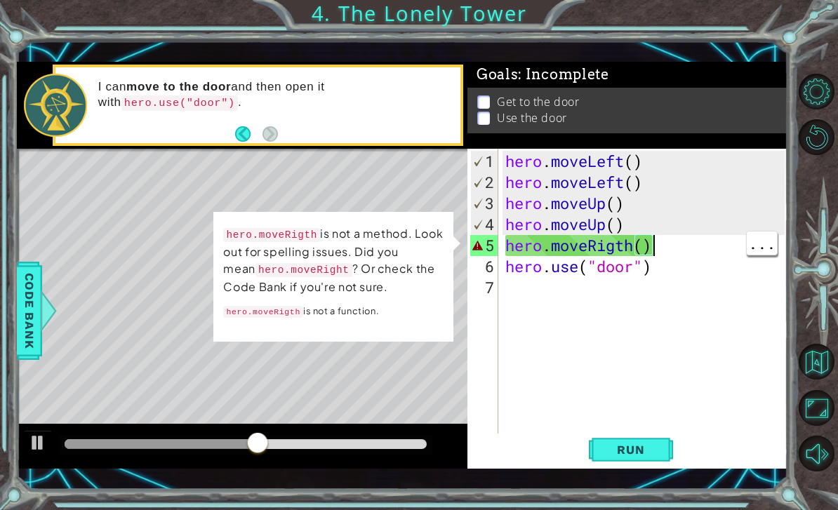
click at [635, 248] on div "hero . moveLeft ( ) hero . moveLeft ( ) hero . moveUp ( ) hero . moveUp ( ) her…" at bounding box center [647, 319] width 289 height 337
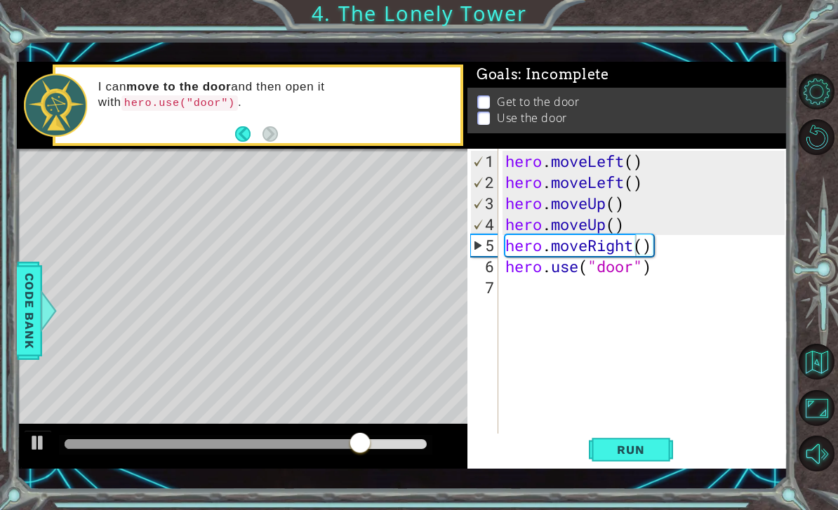
type textarea "hero.moveRight()"
click at [655, 455] on span "Run" at bounding box center [630, 450] width 55 height 14
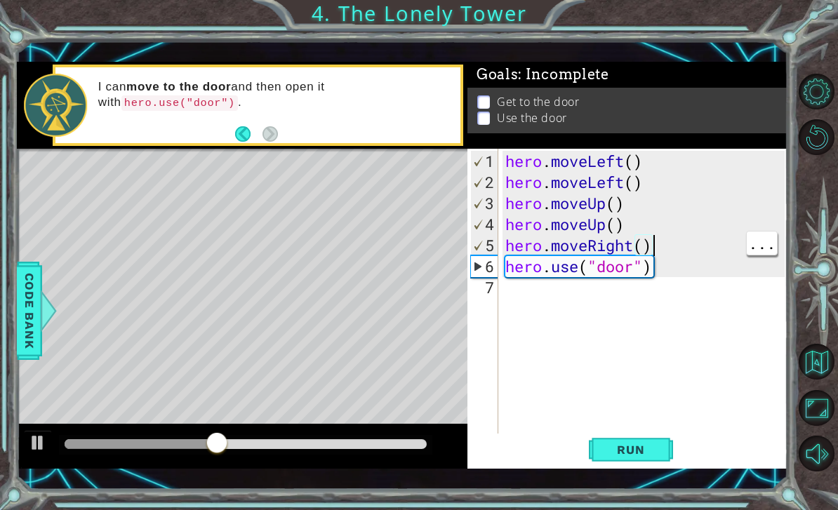
click at [692, 249] on div "hero . moveLeft ( ) hero . moveLeft ( ) hero . moveUp ( ) hero . moveUp ( ) her…" at bounding box center [647, 319] width 289 height 337
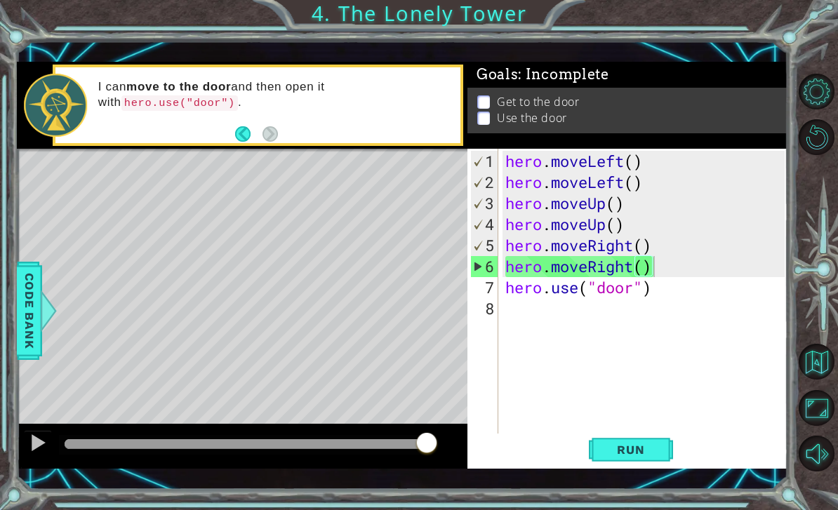
type textarea "hero.moveRight()"
click at [647, 465] on button "Run" at bounding box center [631, 450] width 84 height 32
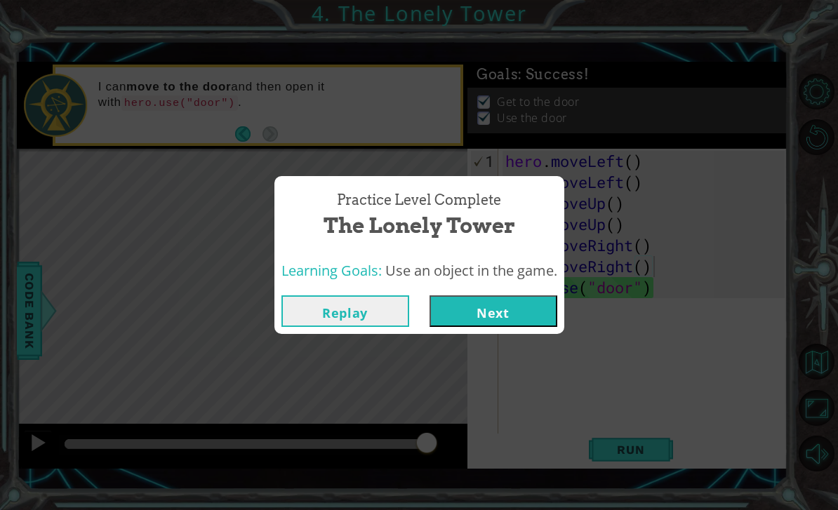
click at [527, 316] on button "Next" at bounding box center [494, 312] width 128 height 32
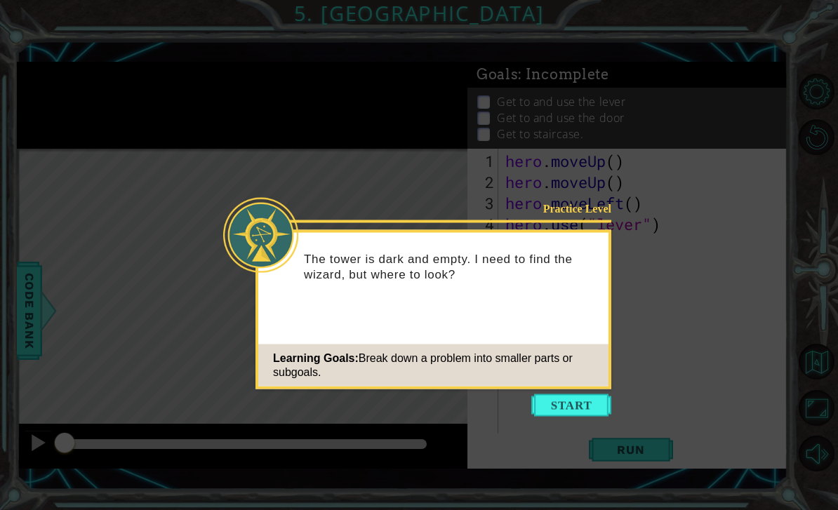
click at [584, 404] on button "Start" at bounding box center [572, 406] width 80 height 22
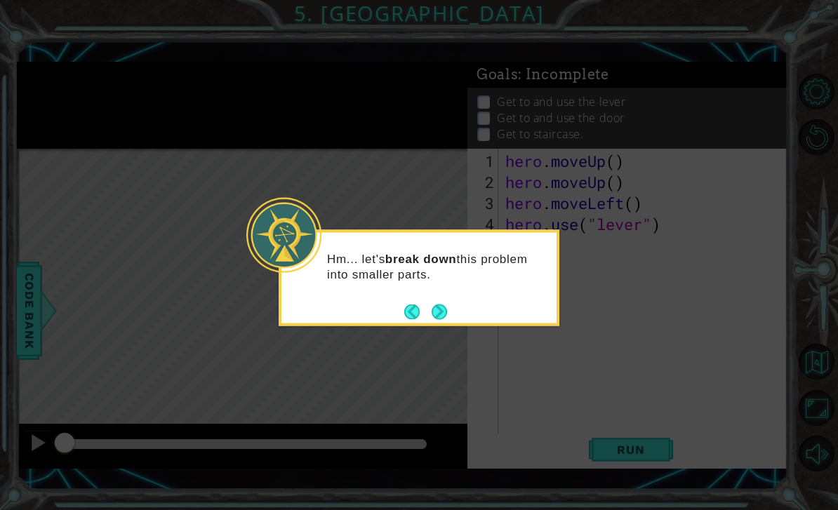
click at [454, 310] on div "Hm... let's break down this problem into smaller parts." at bounding box center [419, 278] width 281 height 96
click at [442, 308] on button "Next" at bounding box center [439, 312] width 16 height 16
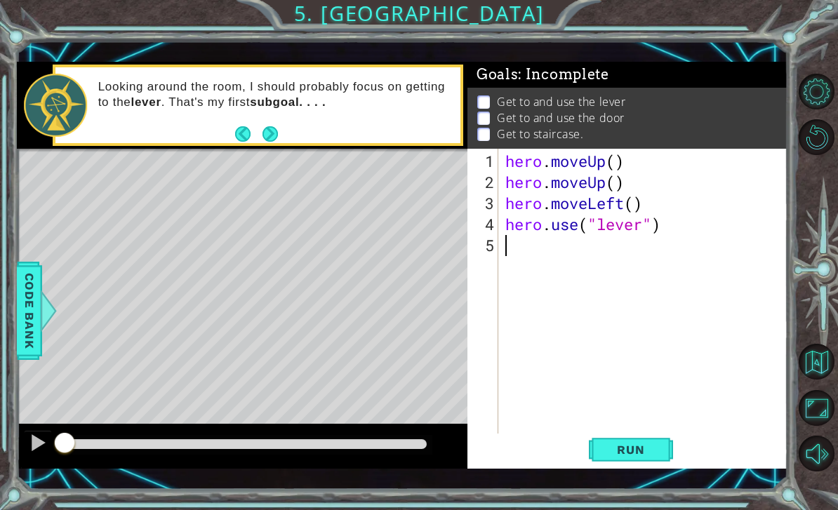
click at [650, 490] on div "1 ההההההההההההההההההההההההההההההההההההההההההההההההההההההההההההההההההההההההההההה…" at bounding box center [419, 255] width 838 height 510
click at [637, 496] on div "1 ההההההההההההההההההההההההההההההההההההההההההההההההההההההההההההההההההההההההההההה…" at bounding box center [419, 255] width 838 height 510
click at [574, 306] on div "hero . moveUp ( ) hero . moveUp ( ) hero . moveLeft ( ) hero . use ( "lever" )" at bounding box center [647, 319] width 289 height 337
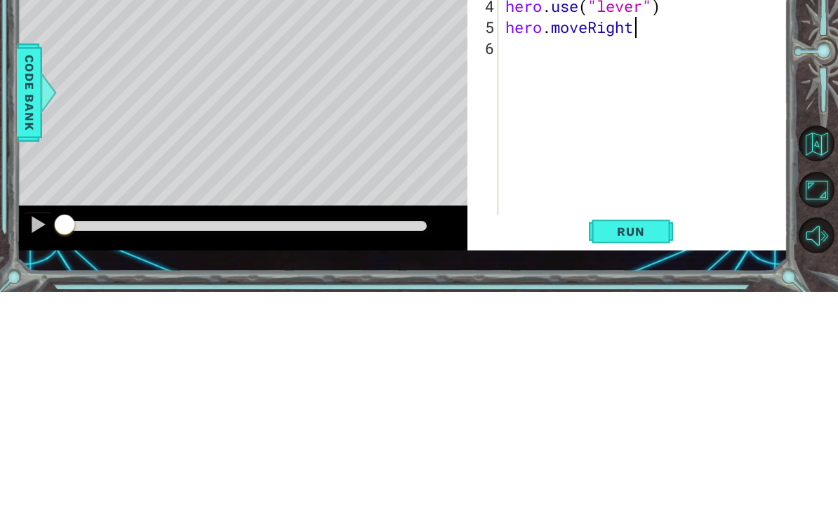
scroll to position [0, 6]
type textarea "hero.moveRight()"
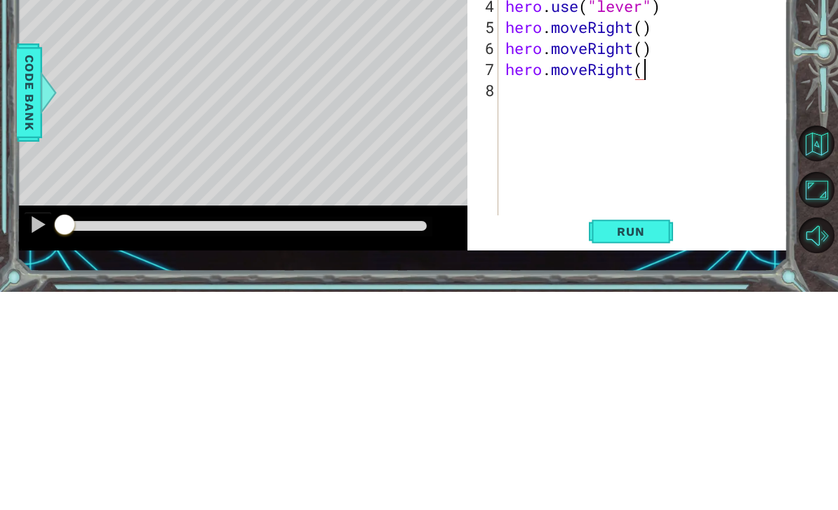
type textarea "hero.moveRight()"
click at [721, 162] on div "hero . moveUp ( ) hero . moveUp ( ) hero . moveLeft ( ) hero . use ( "lever" ) …" at bounding box center [647, 319] width 289 height 337
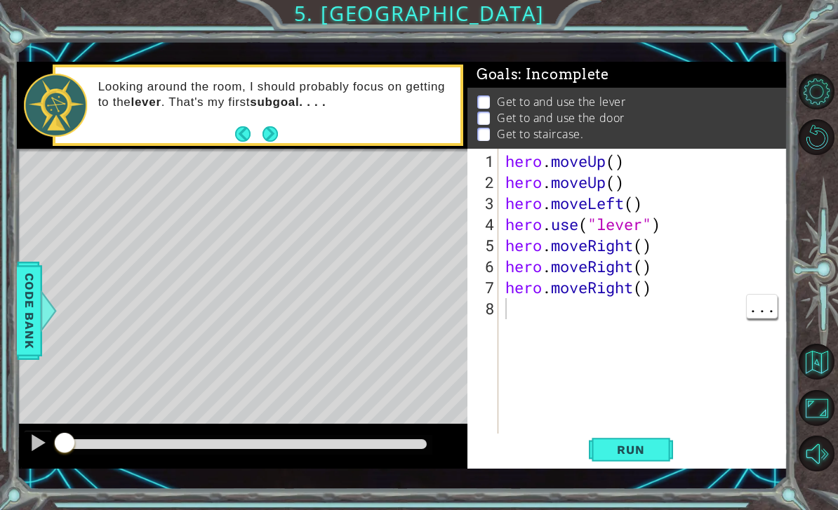
click at [641, 456] on span "Run" at bounding box center [630, 450] width 55 height 14
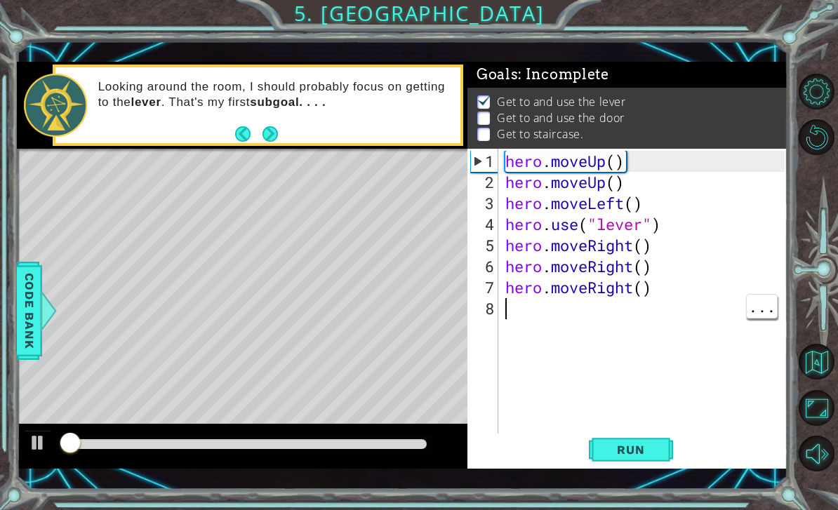
scroll to position [1, 0]
click at [620, 322] on div "hero . moveUp ( ) hero . moveUp ( ) hero . moveLeft ( ) hero . use ( "lever" ) …" at bounding box center [647, 319] width 289 height 337
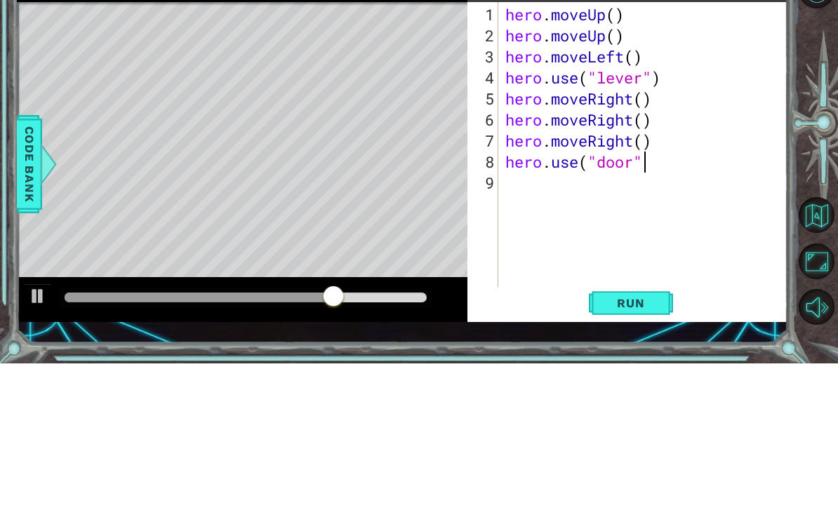
scroll to position [0, 6]
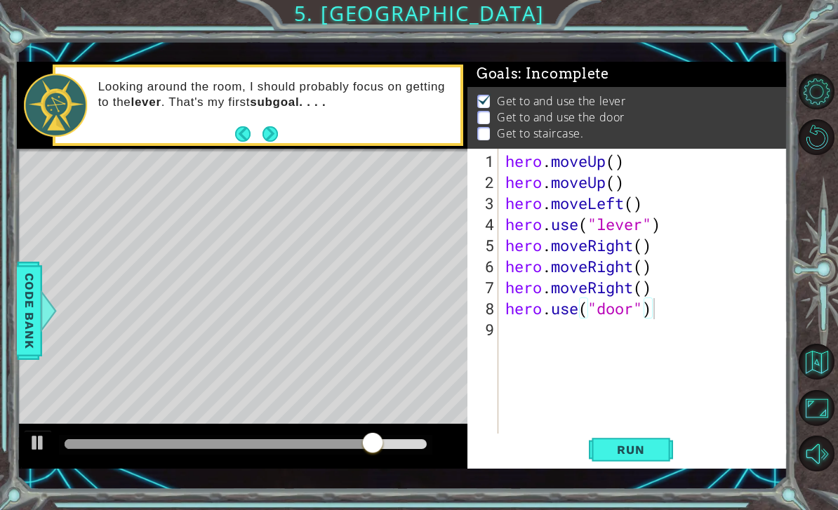
type textarea "hero.use("door")"
click at [271, 136] on button "Next" at bounding box center [270, 133] width 15 height 15
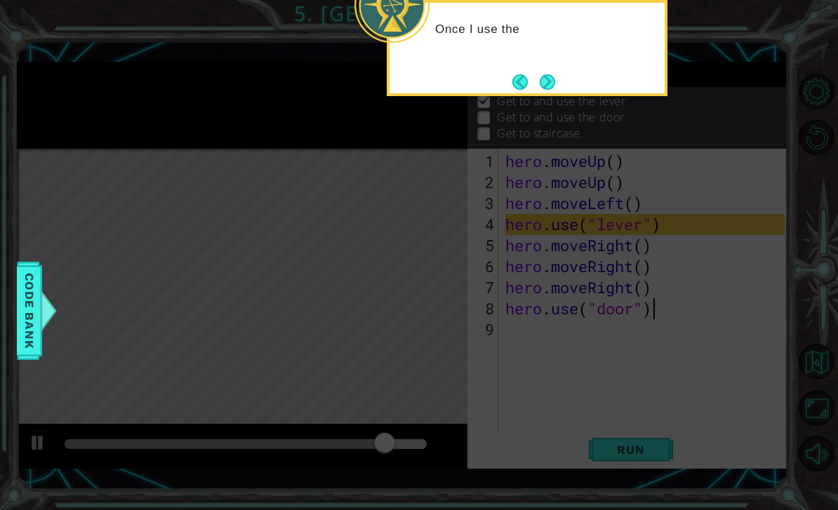
scroll to position [0, 0]
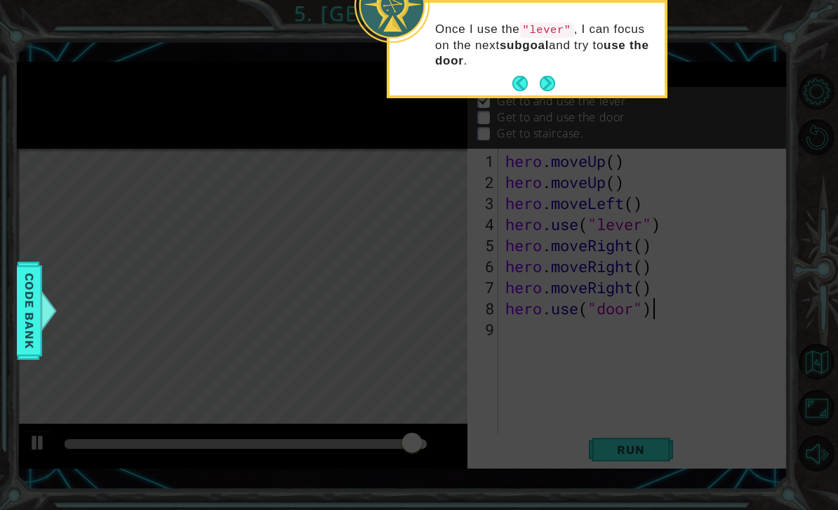
click at [556, 81] on button "Next" at bounding box center [547, 84] width 17 height 17
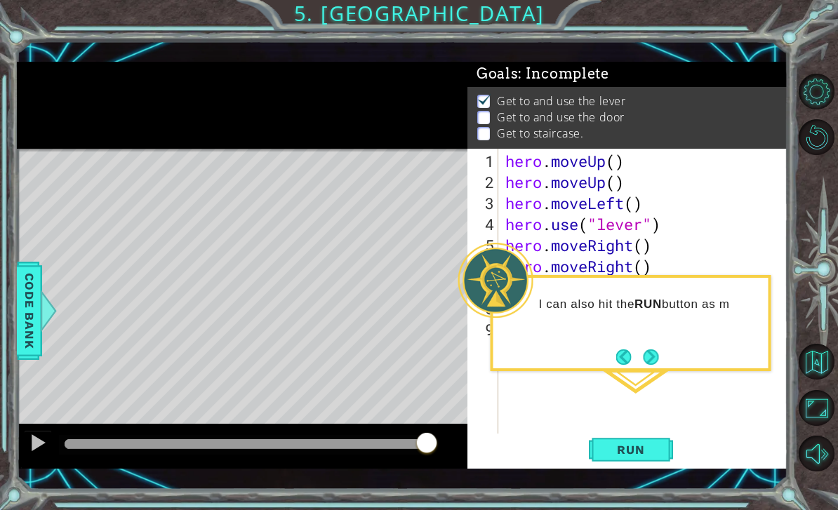
click at [653, 361] on button "Next" at bounding box center [651, 357] width 22 height 22
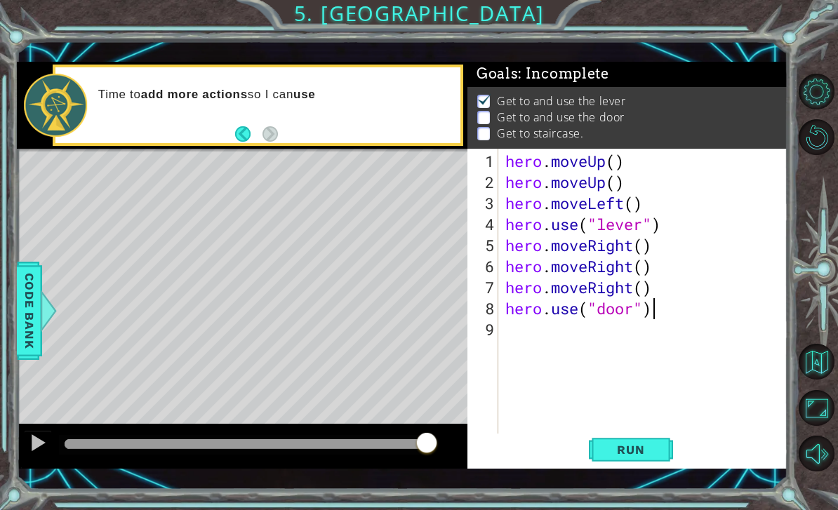
click at [626, 447] on span "Run" at bounding box center [630, 450] width 55 height 14
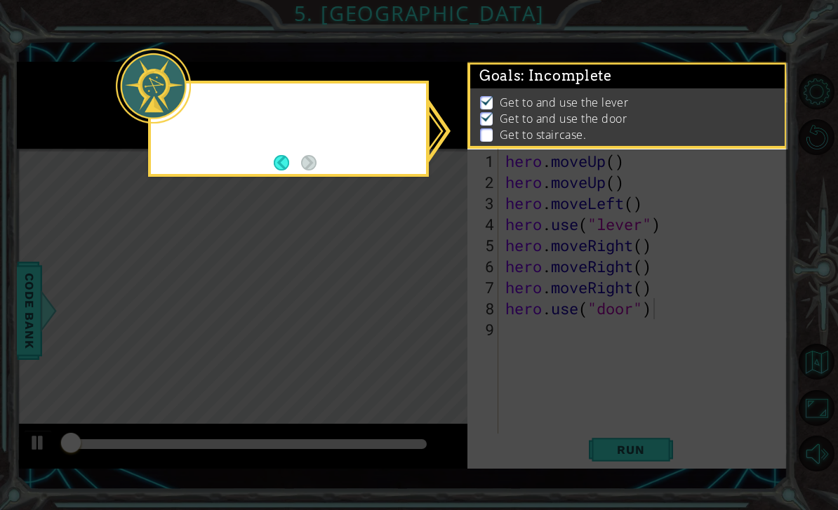
scroll to position [1, 0]
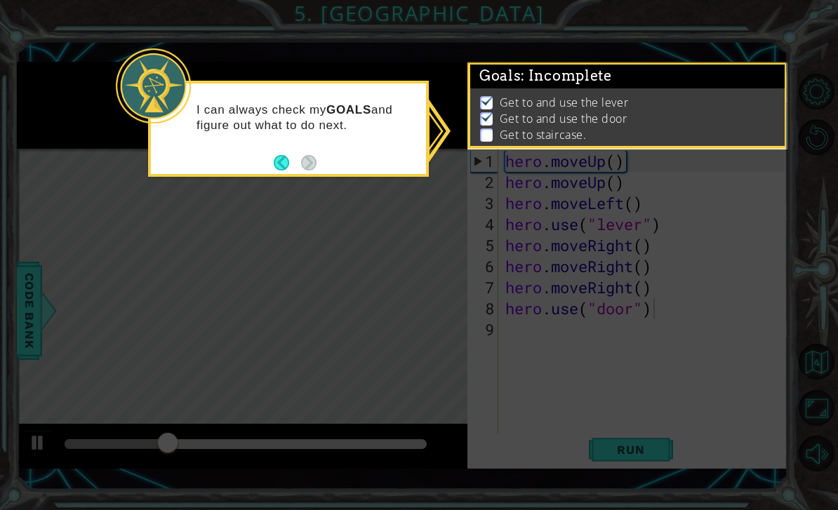
click at [628, 372] on icon at bounding box center [419, 255] width 838 height 510
click at [492, 120] on img at bounding box center [487, 116] width 14 height 11
click at [479, 126] on ul "Get to and use the lever Get to and use the door Get to staircase." at bounding box center [628, 119] width 303 height 48
click at [450, 194] on icon at bounding box center [419, 255] width 838 height 510
click at [681, 331] on icon at bounding box center [419, 255] width 838 height 510
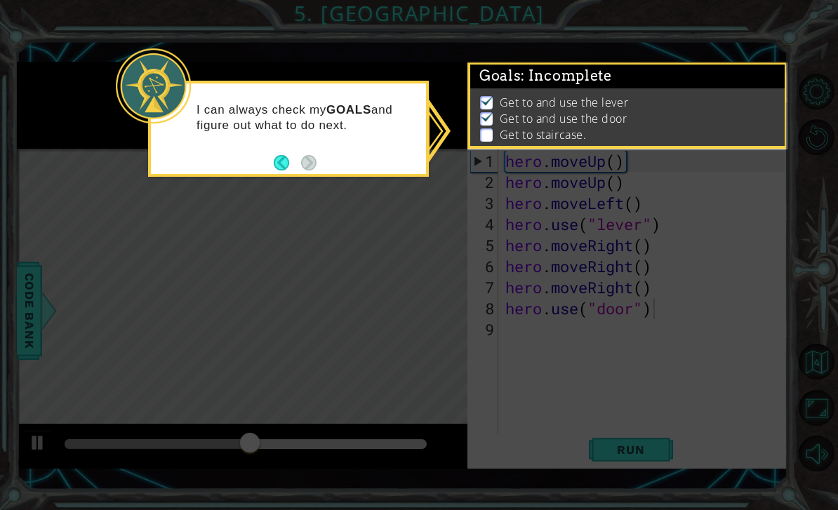
click at [492, 104] on img at bounding box center [487, 100] width 14 height 11
click at [496, 139] on li "Get to staircase." at bounding box center [629, 135] width 299 height 16
click at [488, 139] on p at bounding box center [486, 135] width 13 height 13
click at [480, 175] on icon at bounding box center [419, 255] width 838 height 510
click at [414, 160] on div "I can always check my GOALS and figure out what to do next." at bounding box center [288, 129] width 281 height 96
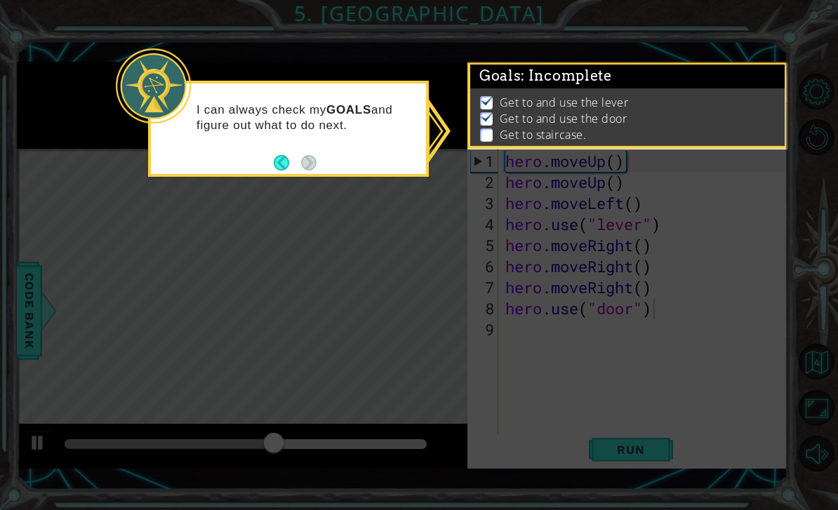
click at [288, 167] on button "Back" at bounding box center [287, 162] width 27 height 15
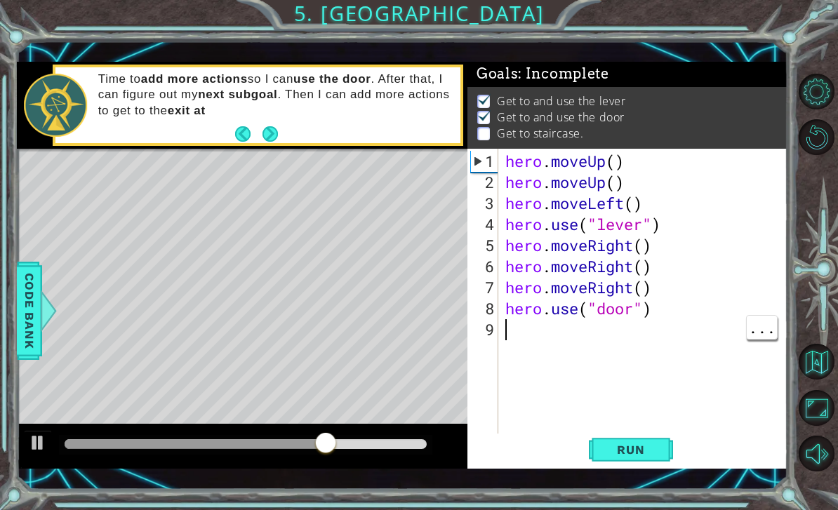
scroll to position [0, 0]
click at [572, 348] on div "hero . moveUp ( ) hero . moveUp ( ) hero . moveLeft ( ) hero . use ( "lever" ) …" at bounding box center [647, 319] width 289 height 337
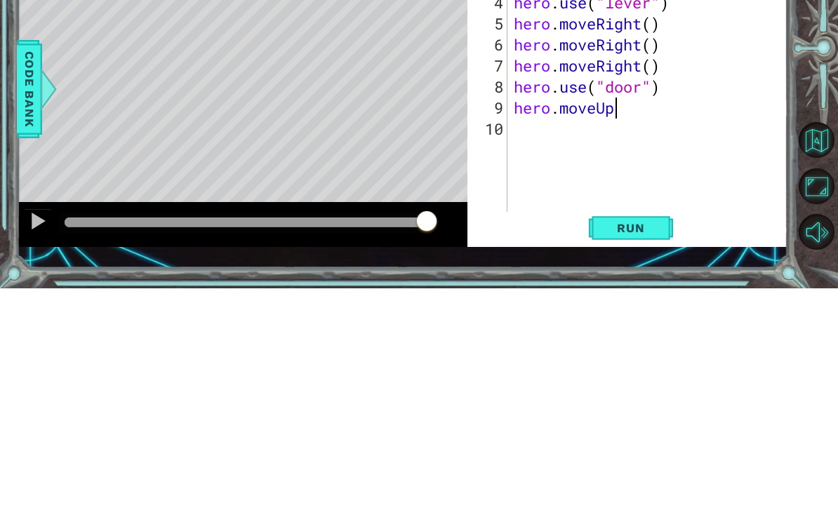
scroll to position [0, 4]
type textarea "hero.moveUp()"
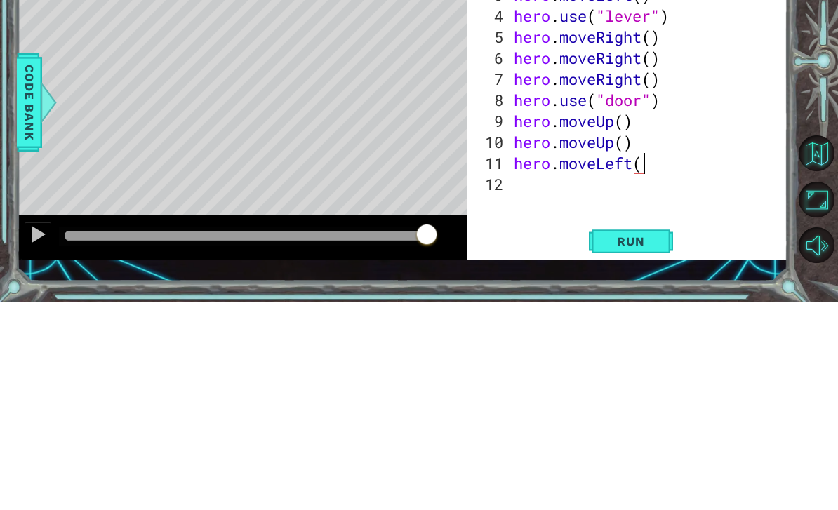
type textarea "hero.moveLeft()"
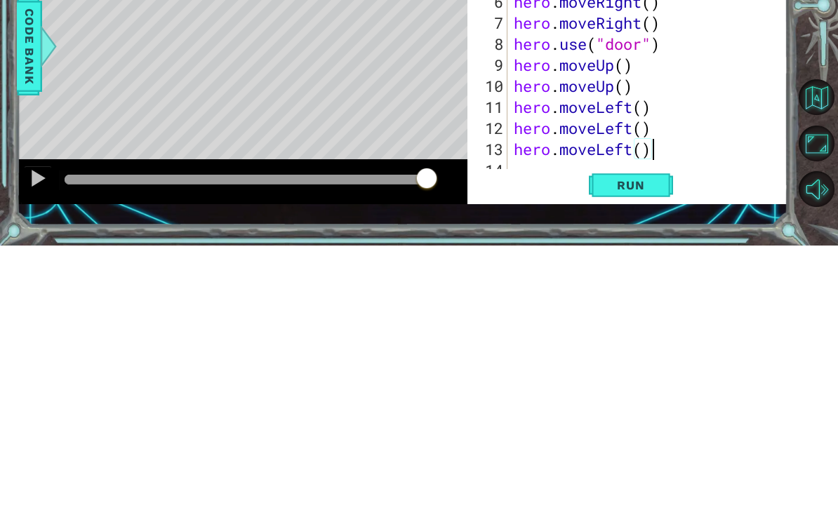
scroll to position [45, 0]
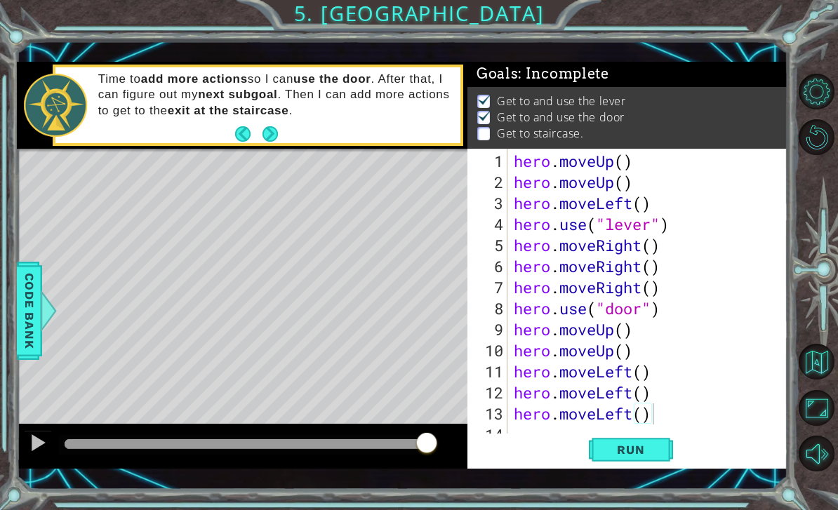
type textarea "hero.moveLeft()"
click at [644, 450] on span "Run" at bounding box center [630, 450] width 55 height 14
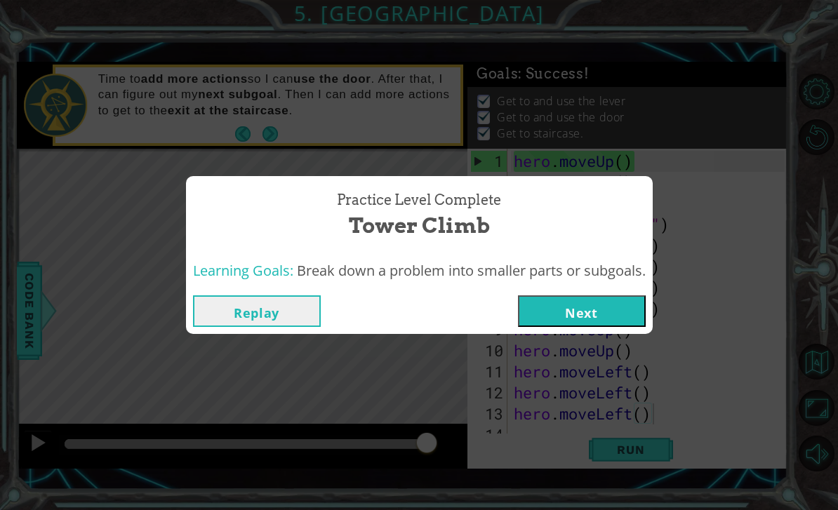
click at [610, 317] on button "Next" at bounding box center [582, 312] width 128 height 32
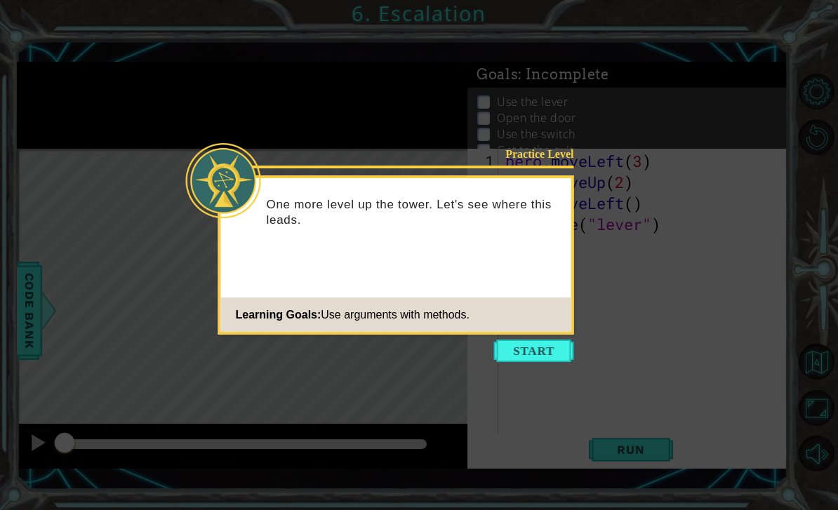
click at [724, 150] on icon at bounding box center [419, 255] width 838 height 510
click at [541, 358] on button "Start" at bounding box center [534, 351] width 80 height 22
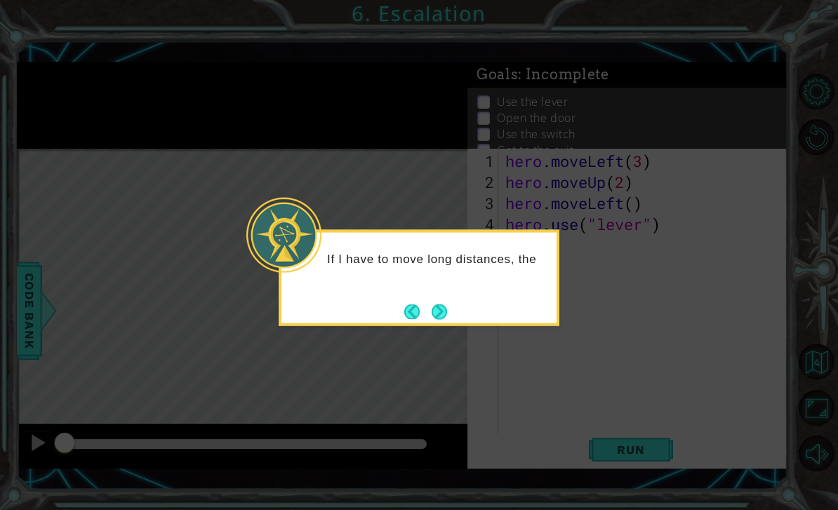
click at [447, 315] on button "Next" at bounding box center [439, 311] width 15 height 15
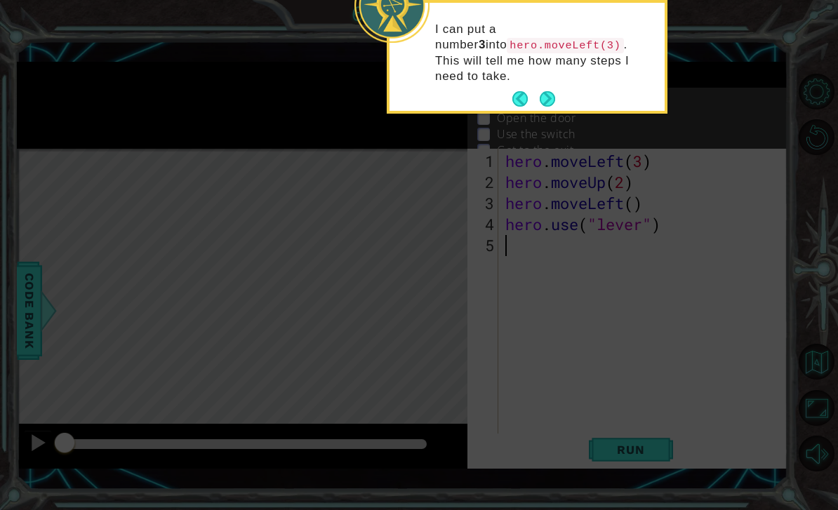
click at [549, 91] on button "Next" at bounding box center [548, 99] width 16 height 16
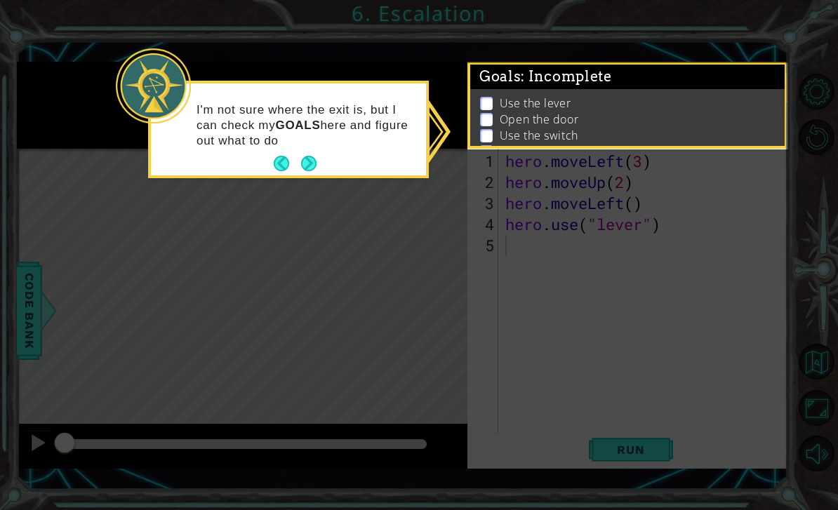
click at [317, 168] on button "Next" at bounding box center [309, 164] width 16 height 16
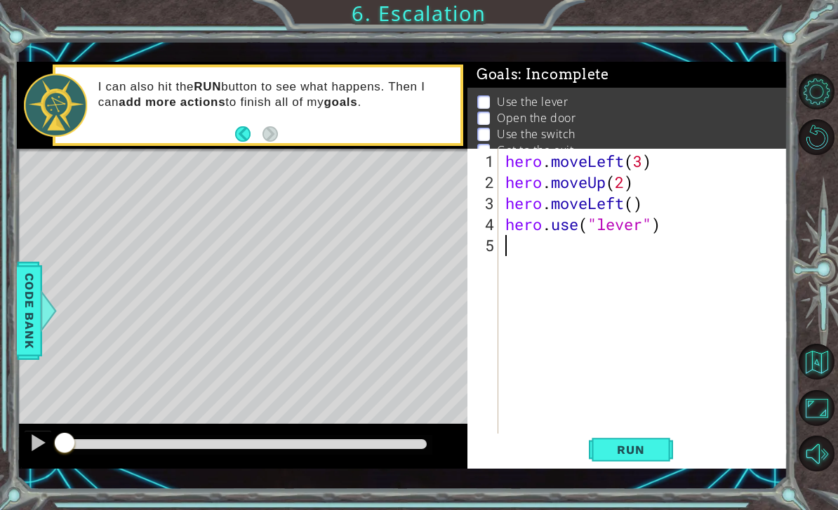
click at [632, 457] on span "Run" at bounding box center [630, 450] width 55 height 14
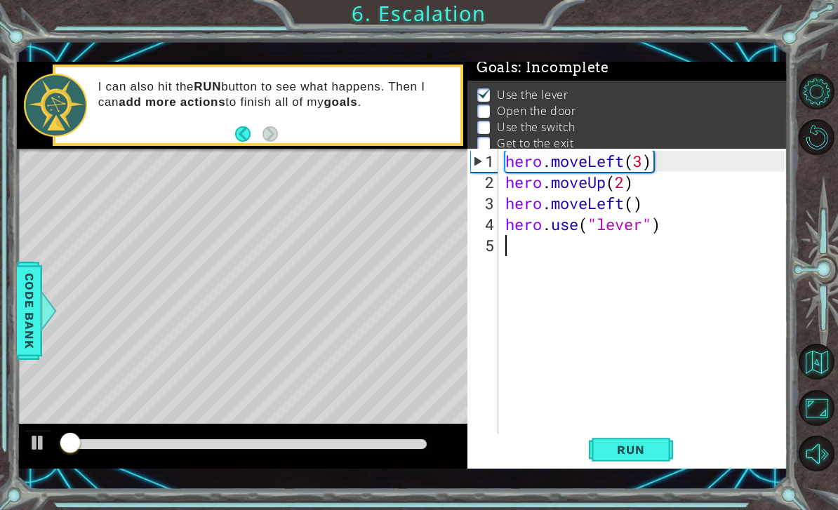
scroll to position [8, 0]
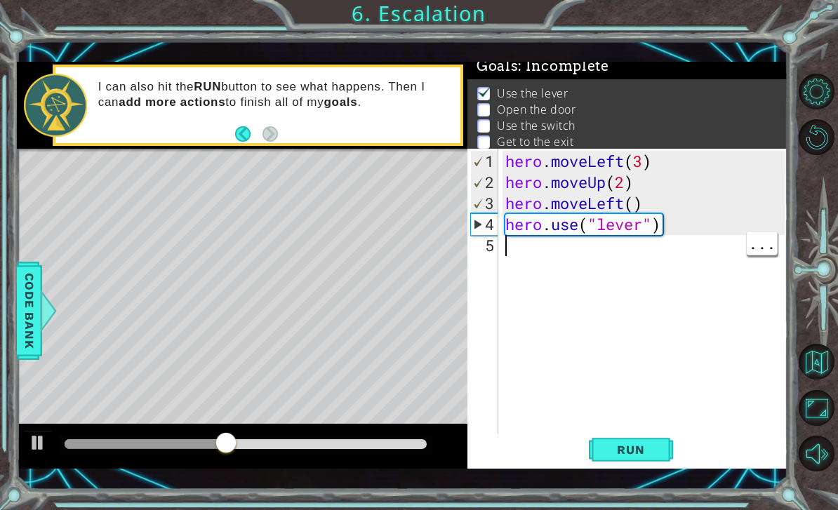
click at [541, 268] on div "hero . moveLeft ( 3 ) hero . moveUp ( 2 ) hero . moveLeft ( ) hero . use ( "lev…" at bounding box center [647, 319] width 289 height 337
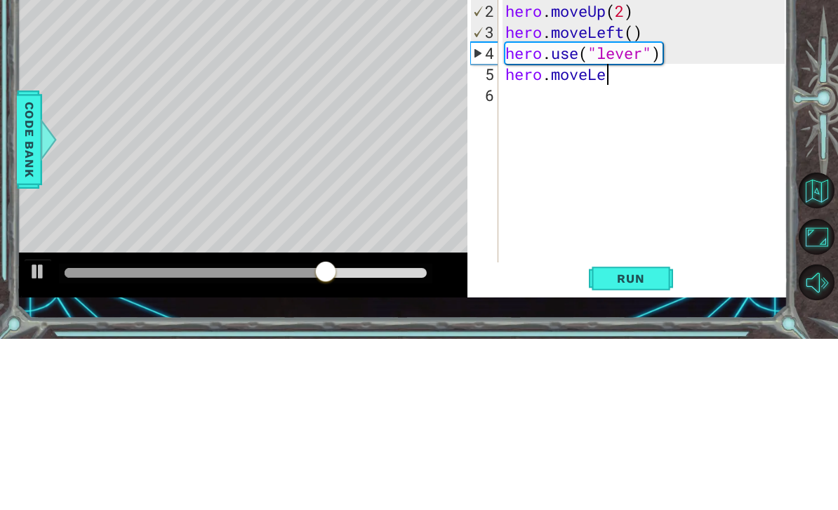
scroll to position [0, 4]
type textarea "hero.moveLeft()"
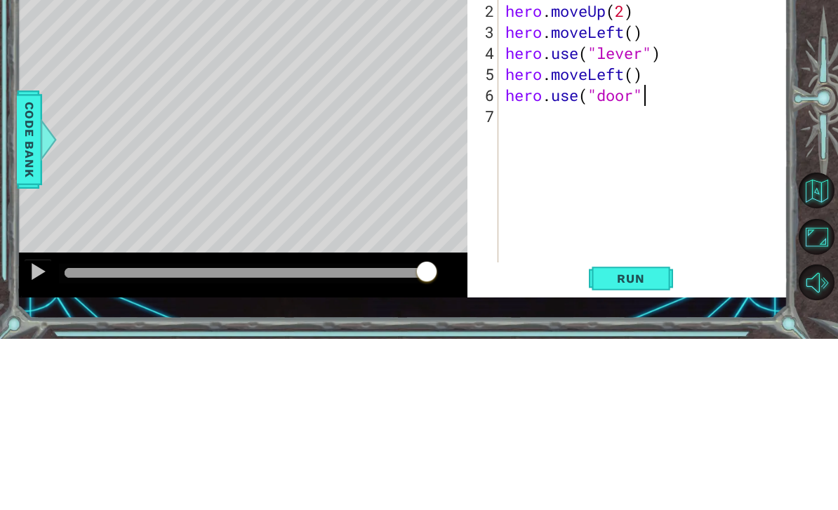
scroll to position [0, 6]
type textarea "hero.use("door")"
type textarea "hero.moveUp"
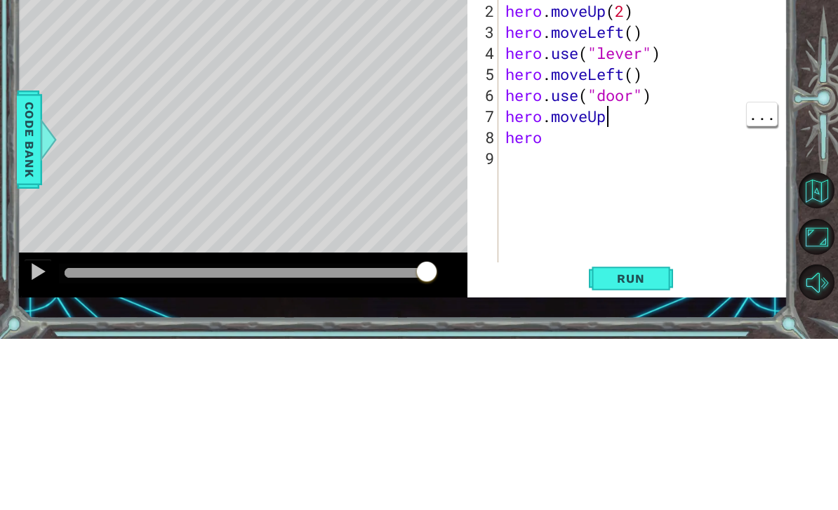
click at [642, 151] on div "hero . moveLeft ( 3 ) hero . moveUp ( 2 ) hero . moveLeft ( ) hero . use ( "lev…" at bounding box center [647, 319] width 289 height 337
type textarea "hero.moveUp()"
click at [622, 151] on div "hero . moveLeft ( 3 ) hero . moveUp ( 2 ) hero . moveLeft ( ) hero . use ( "lev…" at bounding box center [647, 319] width 289 height 337
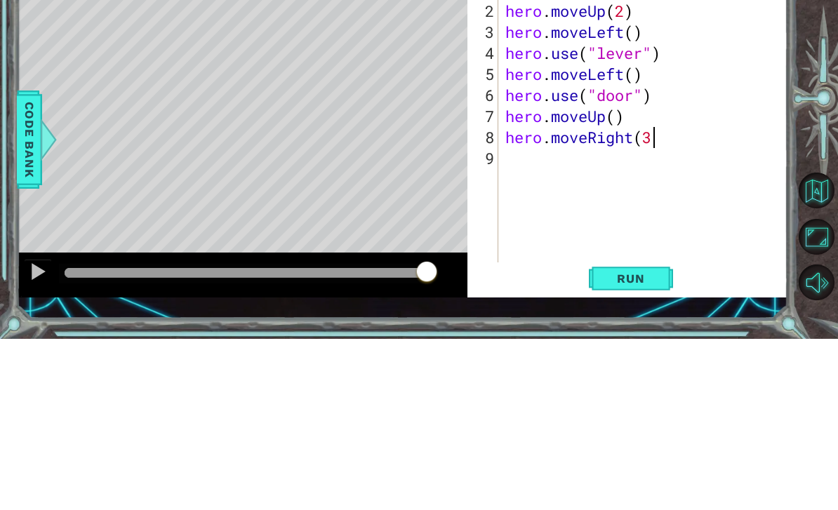
scroll to position [0, 6]
click at [802, 206] on div at bounding box center [819, 272] width 38 height 133
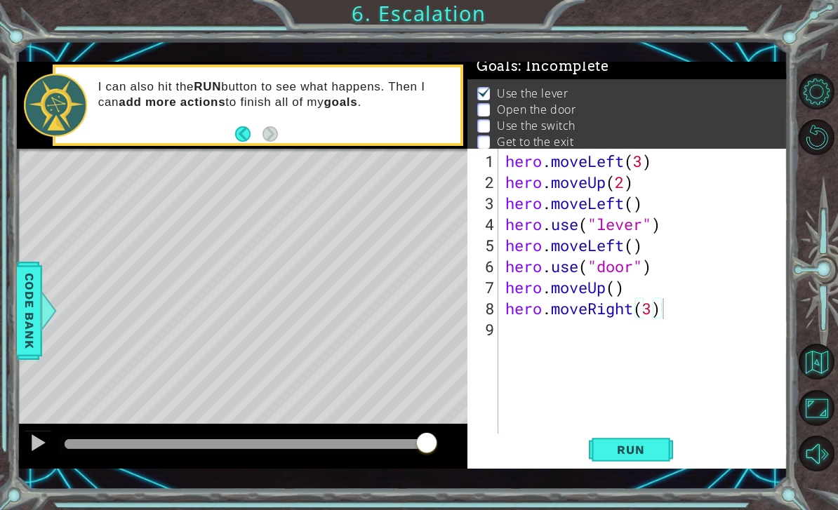
click at [643, 448] on span "Run" at bounding box center [630, 450] width 55 height 14
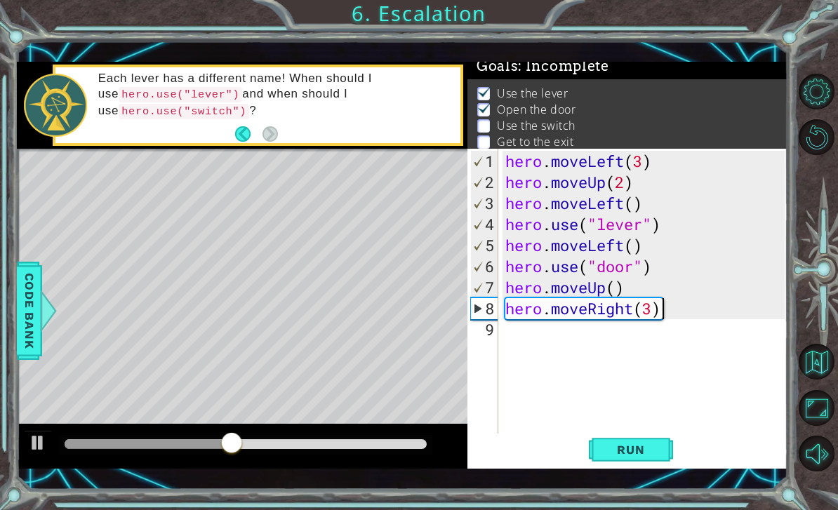
scroll to position [0, 5]
click at [644, 288] on div "hero . moveLeft ( 3 ) hero . moveUp ( 2 ) hero . moveLeft ( ) hero . use ( "lev…" at bounding box center [647, 319] width 289 height 337
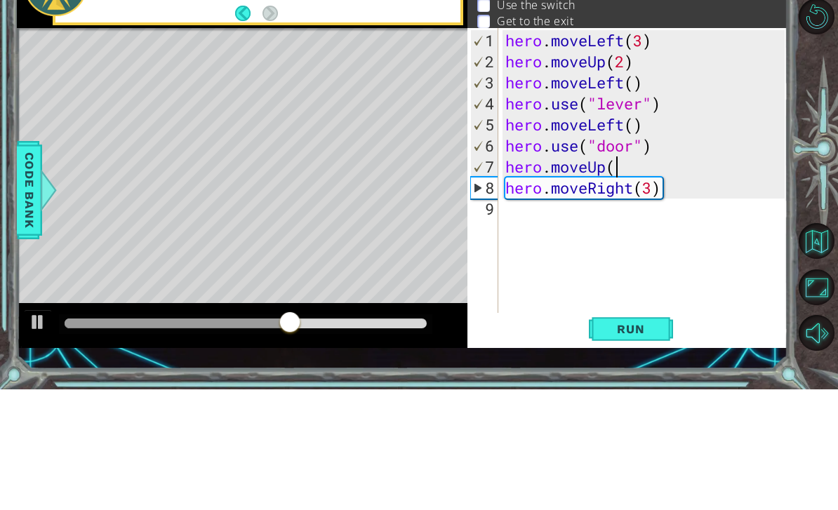
type textarea "hero.moveUp()"
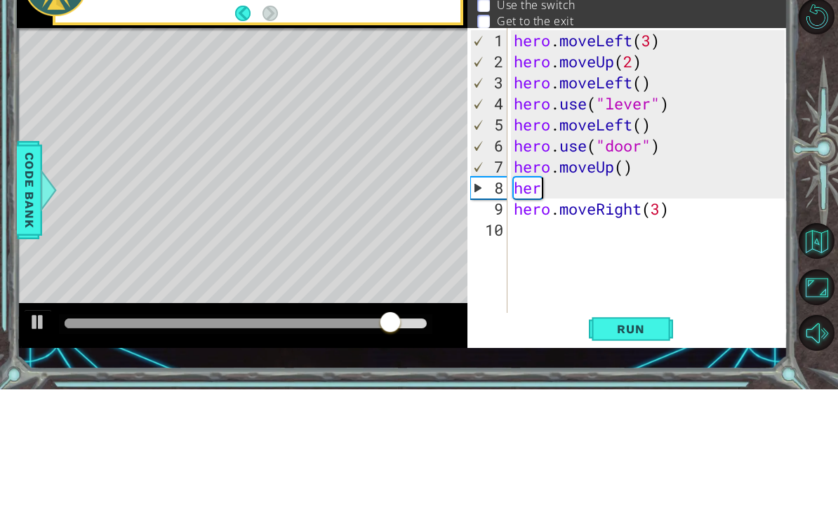
scroll to position [0, 0]
type textarea "h"
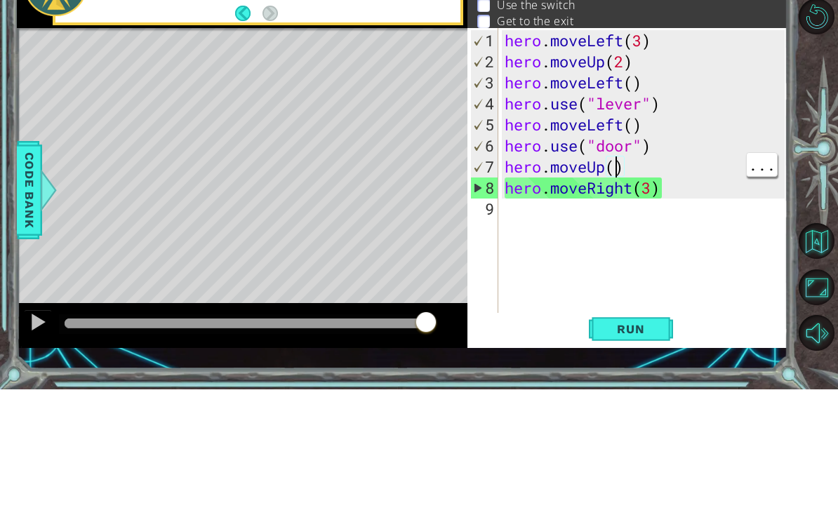
scroll to position [0, 5]
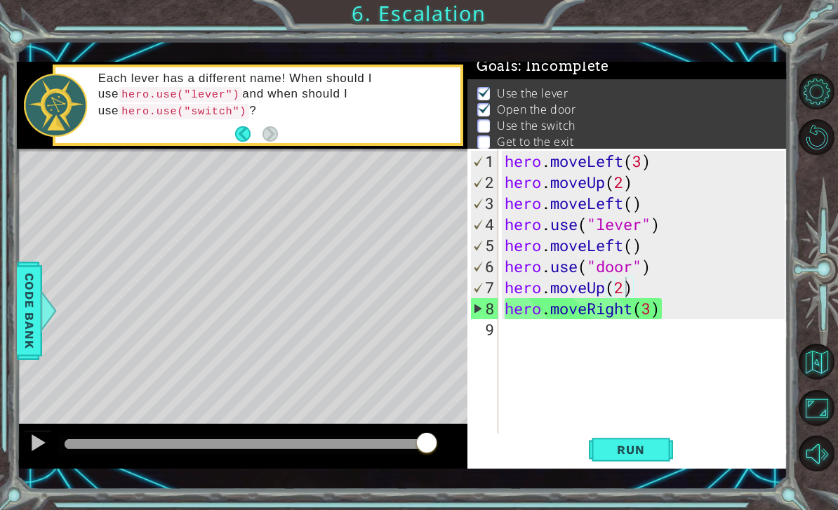
type textarea "hero.moveUp(2)"
click at [612, 453] on span "Run" at bounding box center [630, 450] width 55 height 14
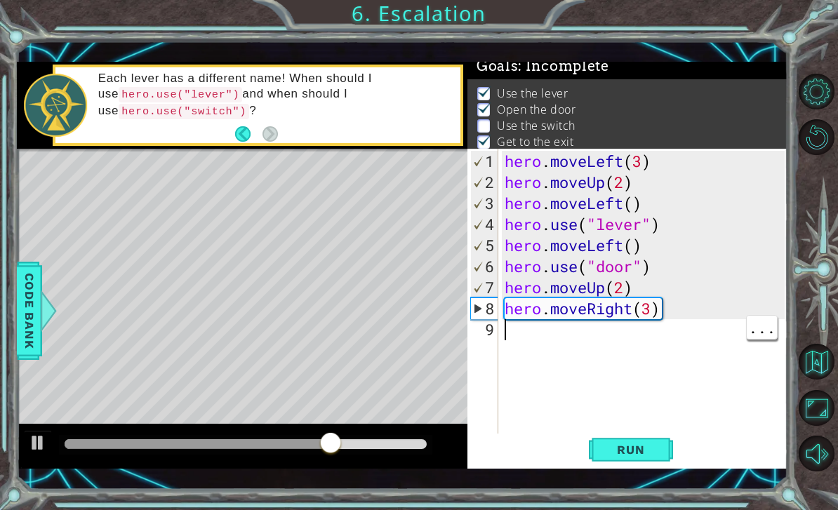
scroll to position [0, 0]
click at [649, 307] on div "hero . moveLeft ( 3 ) hero . moveUp ( 2 ) hero . moveLeft ( ) hero . use ( "lev…" at bounding box center [647, 319] width 290 height 337
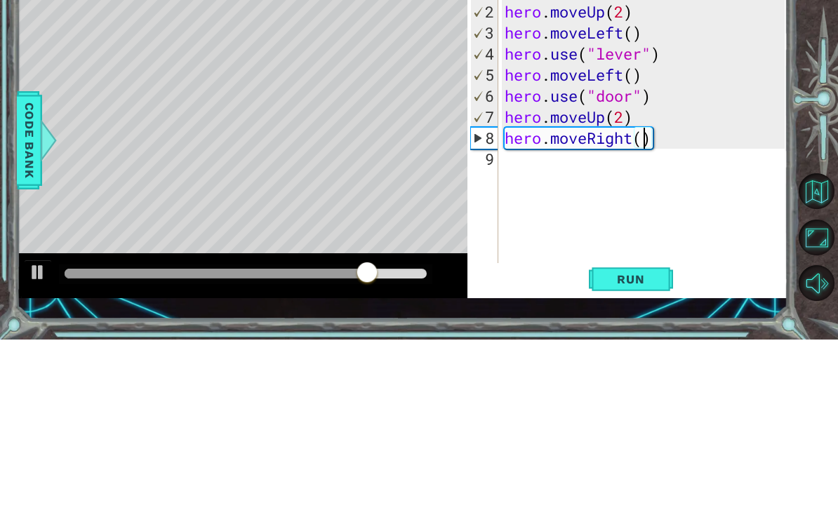
type textarea "hero.moveRight(2)"
click at [652, 165] on div "hero . moveLeft ( 3 ) hero . moveUp ( 2 ) hero . moveLeft ( ) hero . use ( "lev…" at bounding box center [647, 319] width 290 height 337
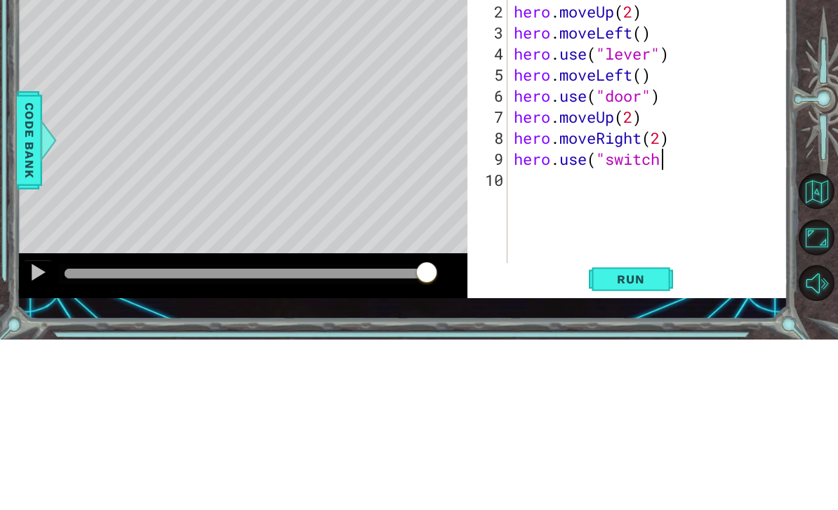
scroll to position [0, 6]
type textarea "hero.use("switch")"
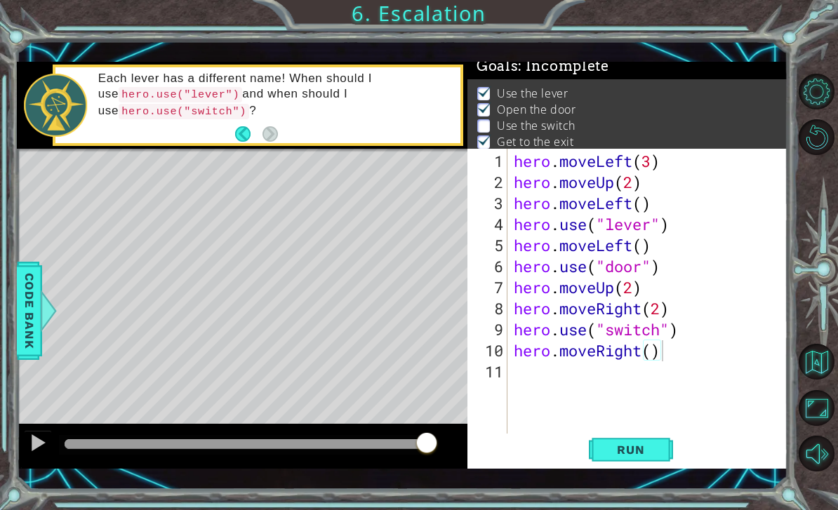
type textarea "hero.moveRight()"
click at [637, 442] on button "Run" at bounding box center [631, 450] width 84 height 32
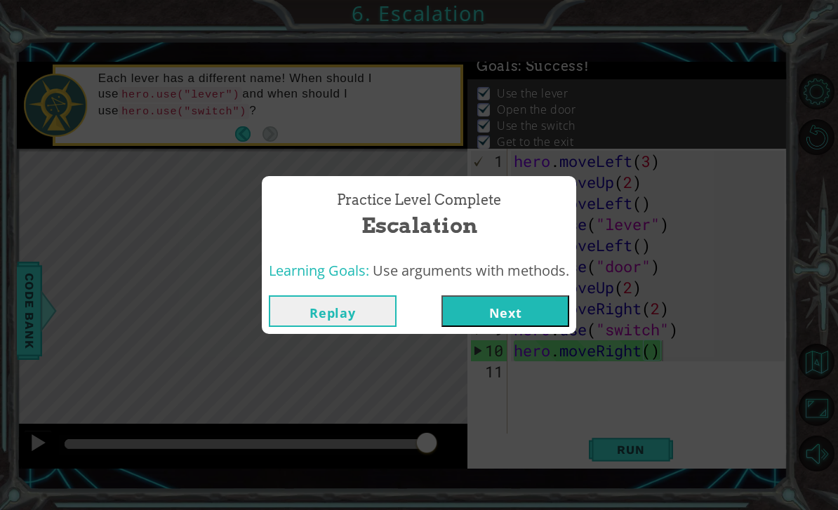
click at [499, 315] on button "Next" at bounding box center [506, 312] width 128 height 32
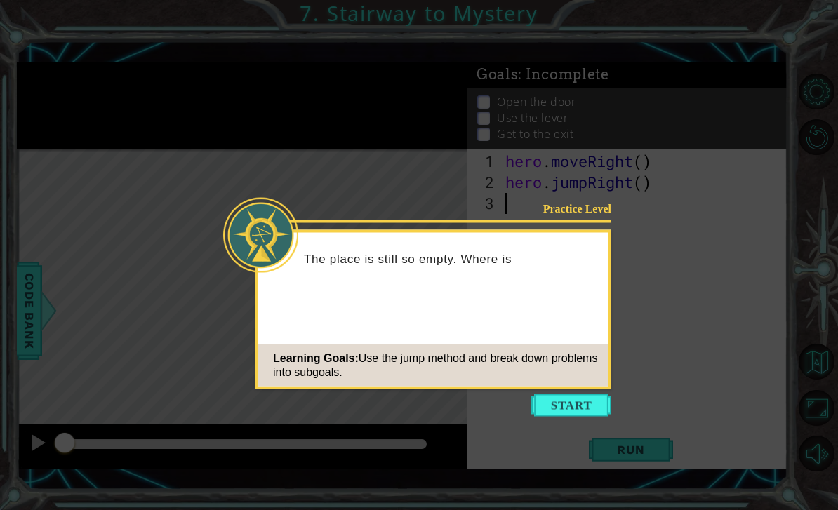
click at [74, 126] on icon at bounding box center [419, 255] width 838 height 510
click at [48, 134] on icon at bounding box center [419, 255] width 838 height 510
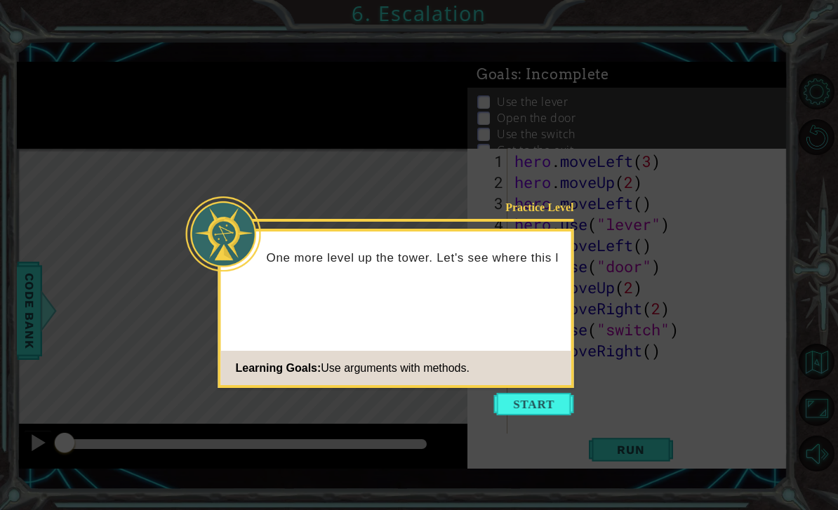
scroll to position [45, 0]
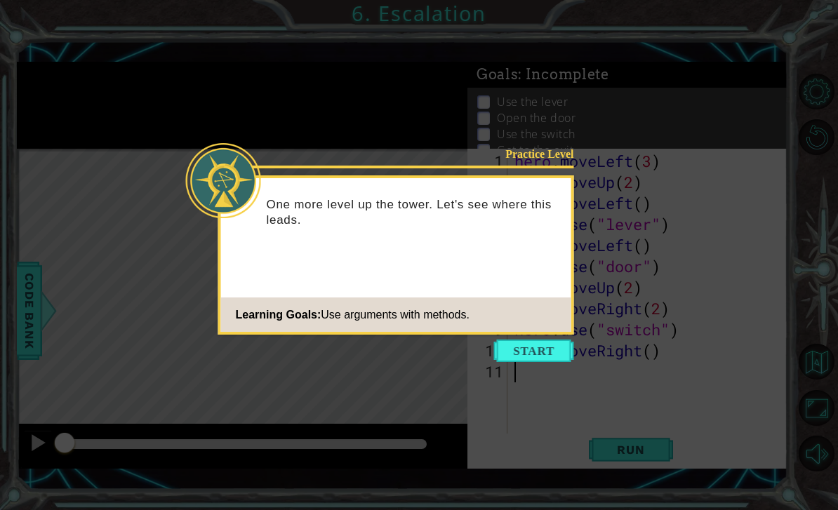
click at [34, 278] on icon at bounding box center [419, 255] width 838 height 510
click at [15, 275] on icon at bounding box center [419, 255] width 838 height 510
click at [15, 266] on icon at bounding box center [419, 255] width 838 height 510
